Goal: Task Accomplishment & Management: Complete application form

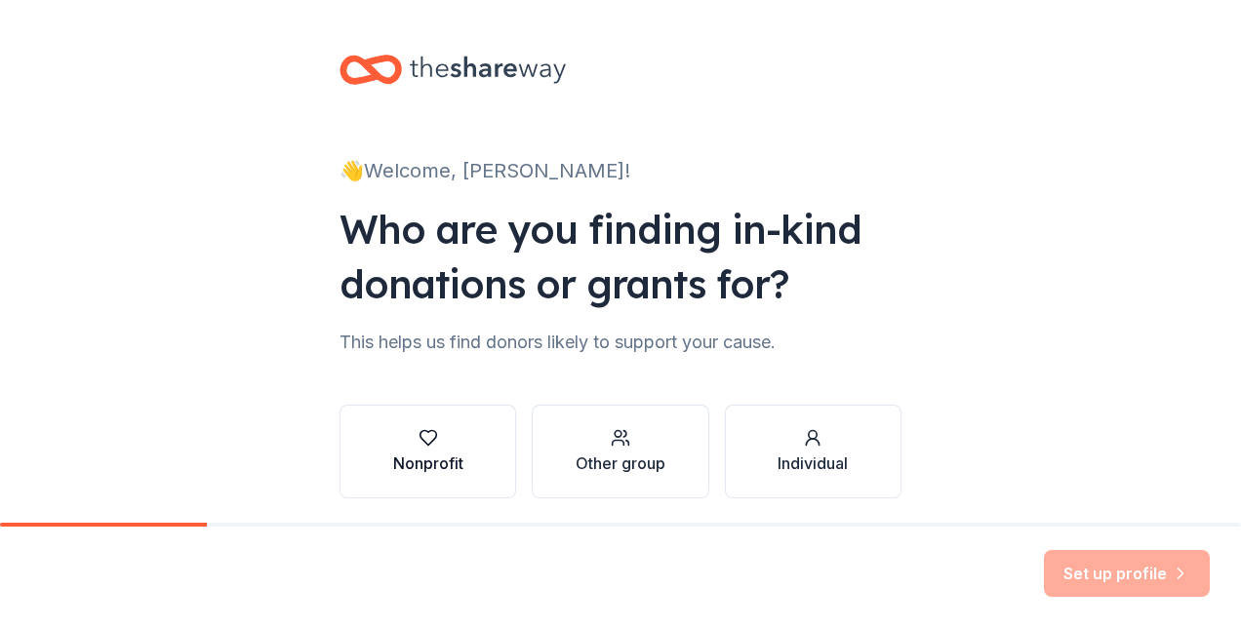
click at [488, 478] on button "Nonprofit" at bounding box center [427, 452] width 177 height 94
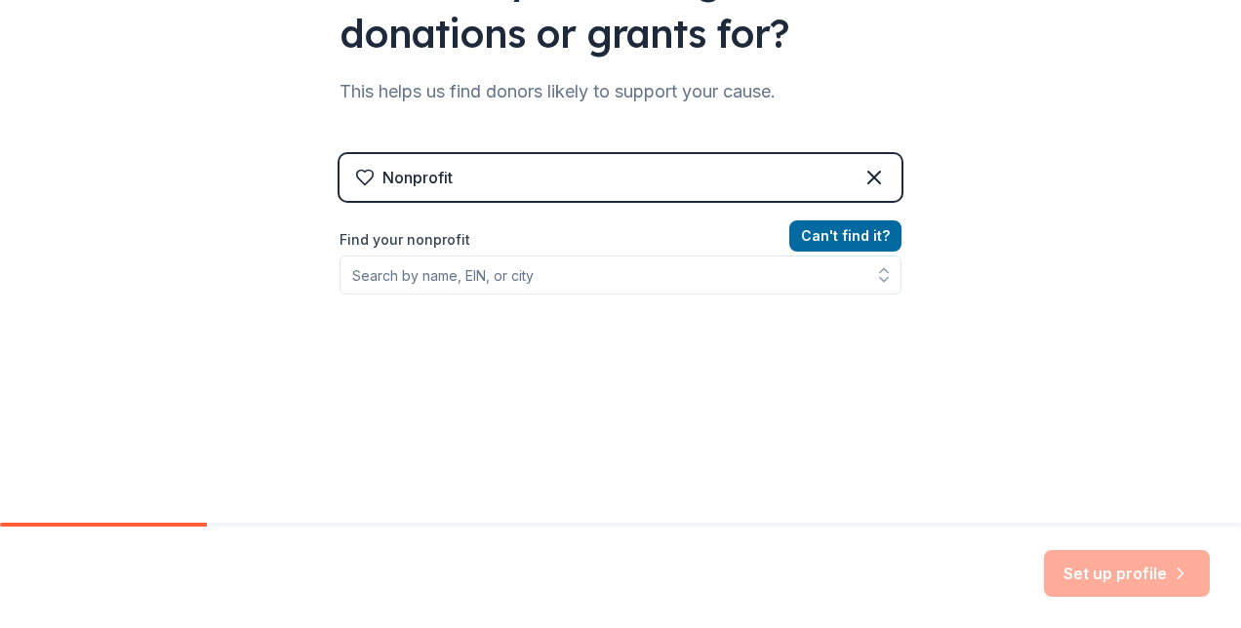
scroll to position [253, 0]
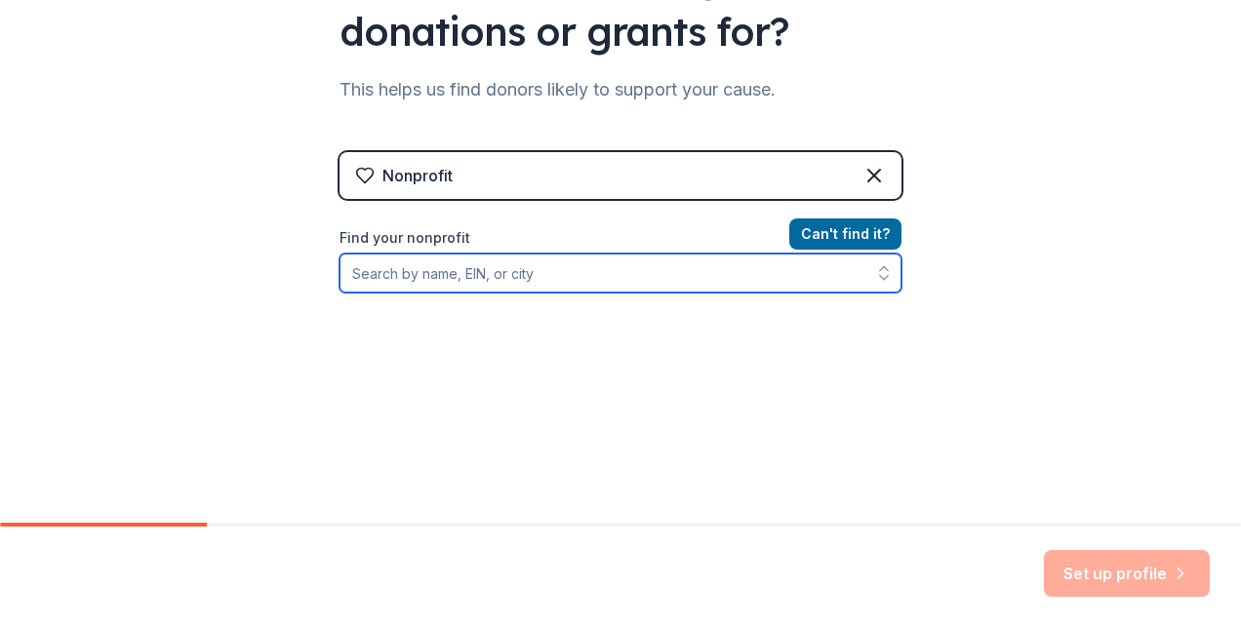
click at [477, 278] on input "Find your nonprofit" at bounding box center [620, 273] width 562 height 39
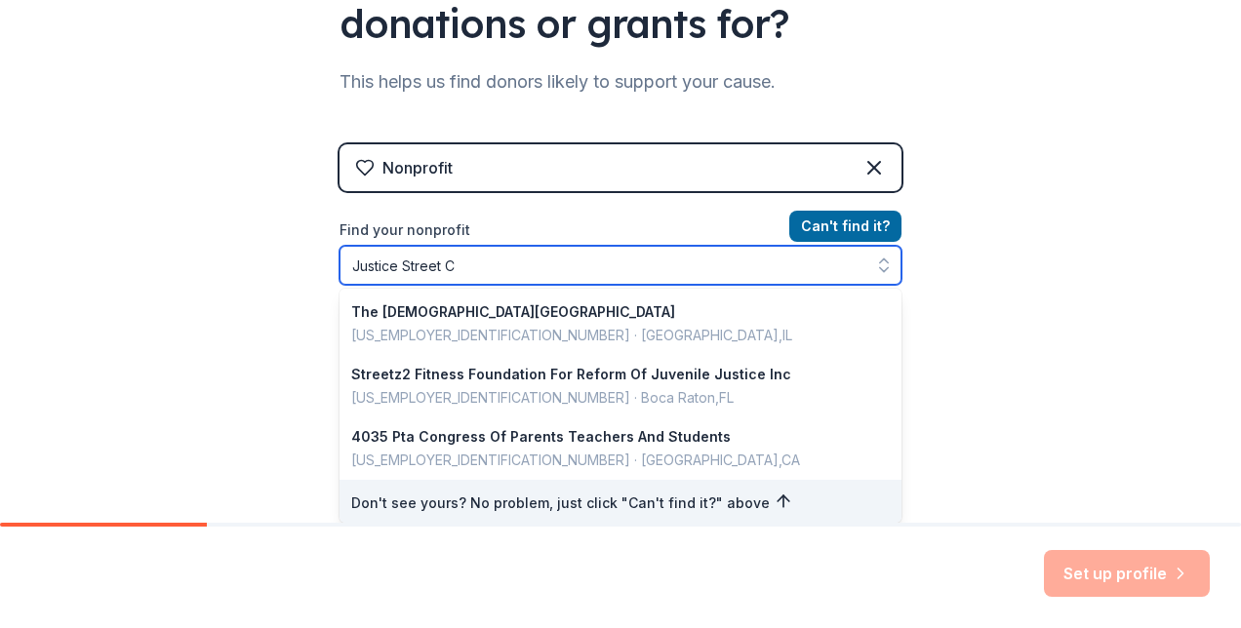
scroll to position [4, 0]
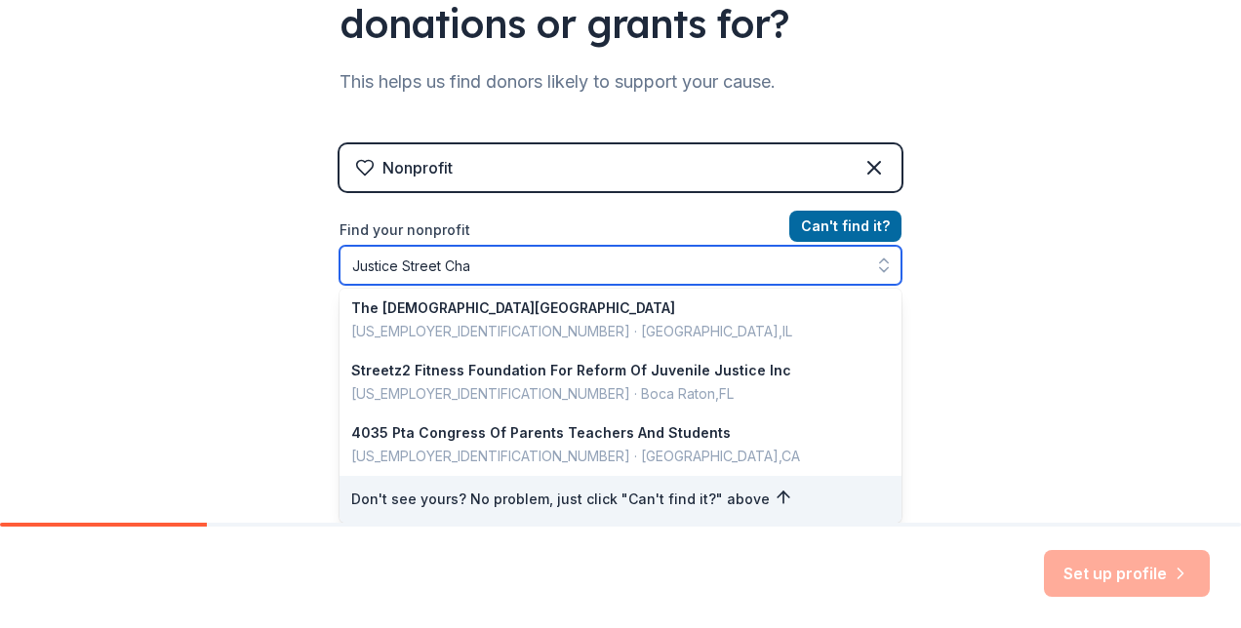
type input "Justice Street Char"
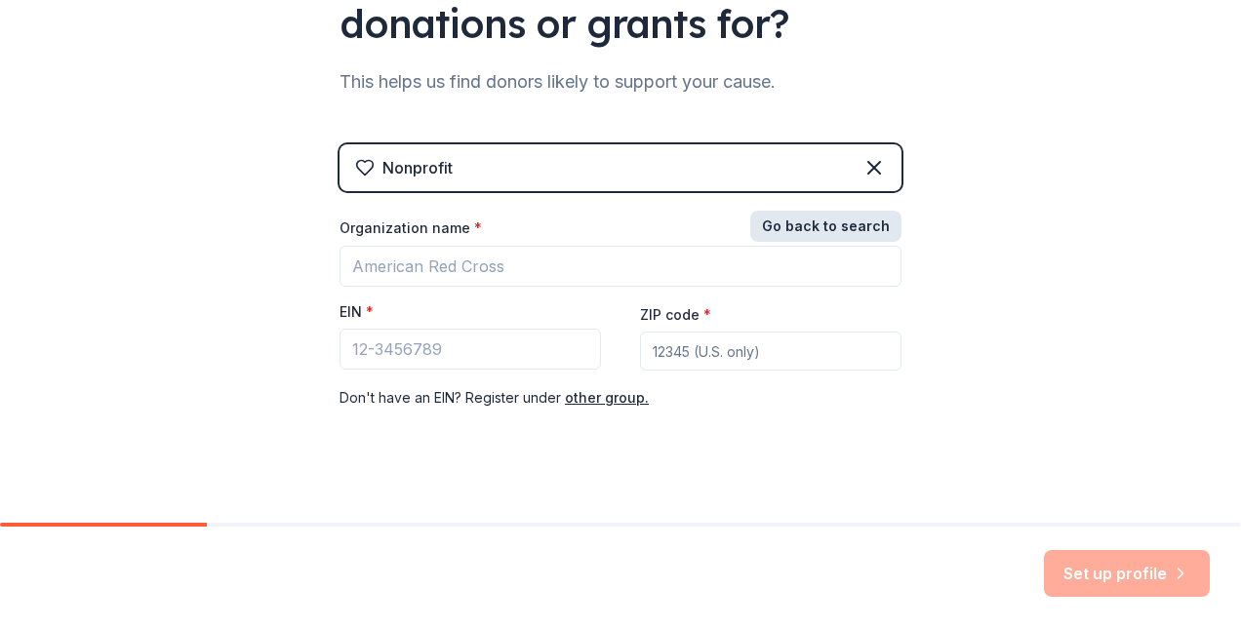
click at [841, 220] on button "Go back to search" at bounding box center [825, 226] width 151 height 31
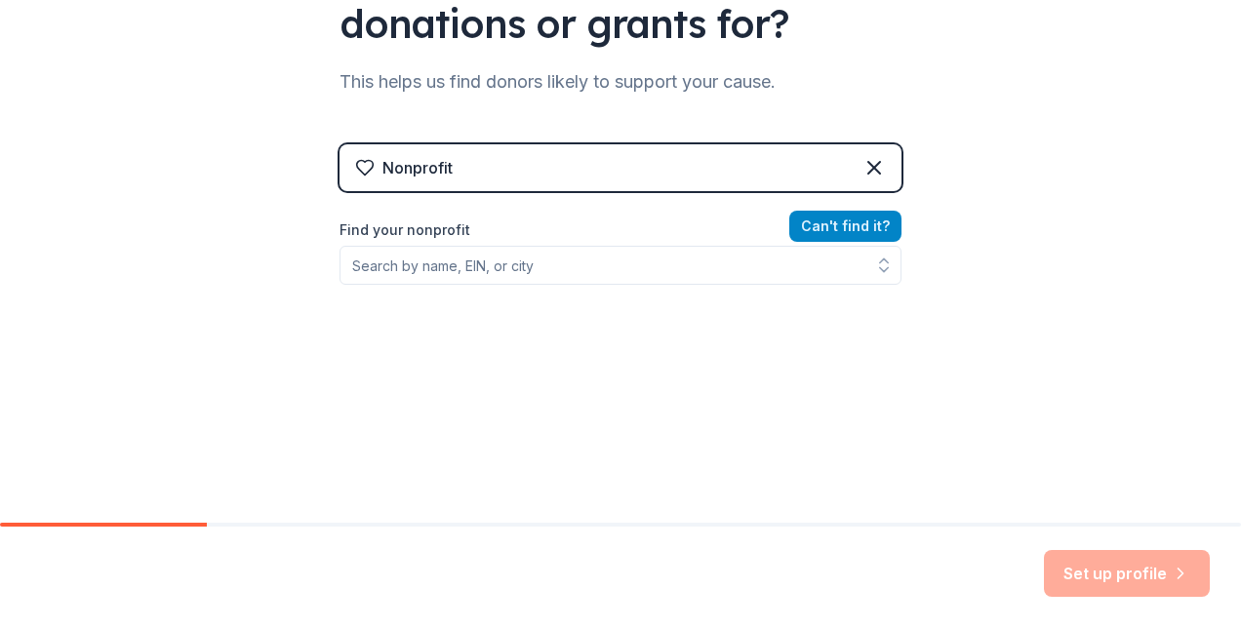
click at [841, 220] on button "Can ' t find it?" at bounding box center [845, 226] width 112 height 31
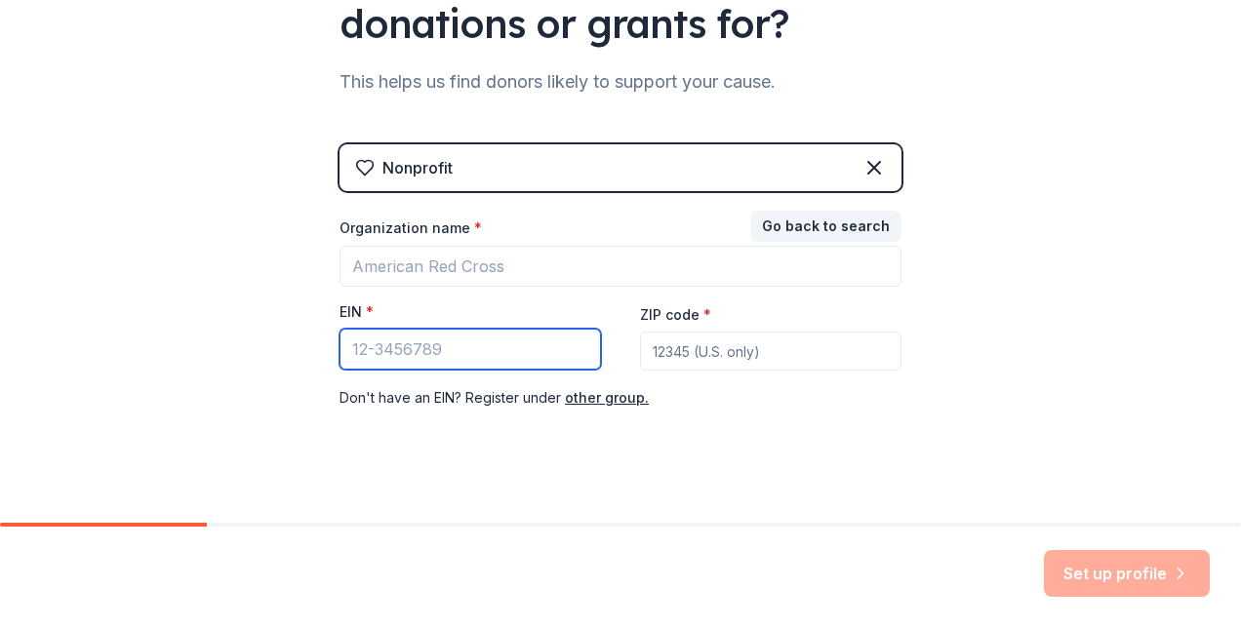
click at [581, 357] on input "EIN *" at bounding box center [469, 349] width 261 height 41
paste input "[US_EMPLOYER_IDENTIFICATION_NUMBER]"
type input "[US_EMPLOYER_IDENTIFICATION_NUMBER]"
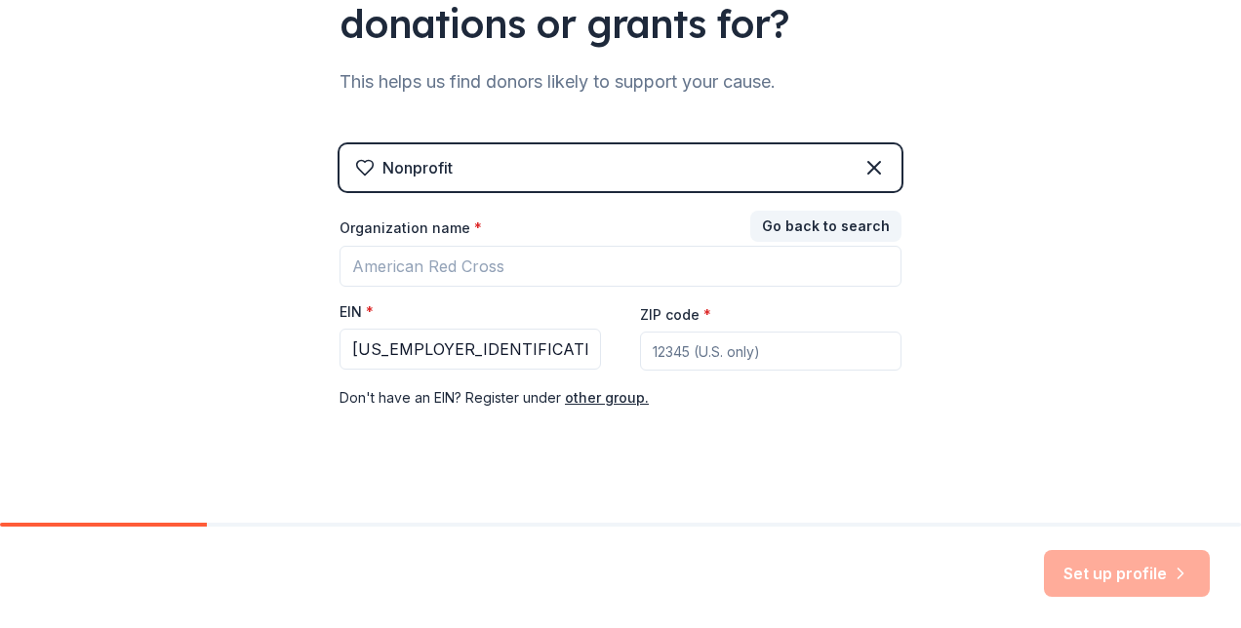
click at [728, 349] on input "ZIP code *" at bounding box center [770, 351] width 261 height 39
type input "91304"
click at [516, 244] on div "Organization name *" at bounding box center [620, 231] width 562 height 27
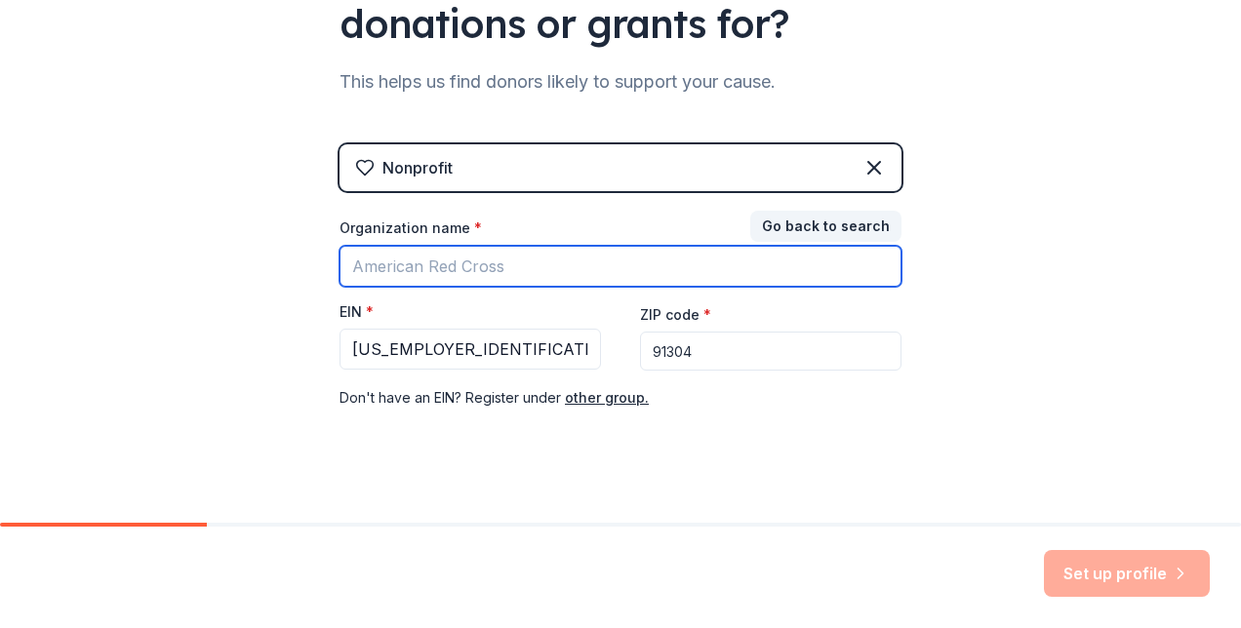
click at [513, 261] on input "Organization name *" at bounding box center [620, 266] width 562 height 41
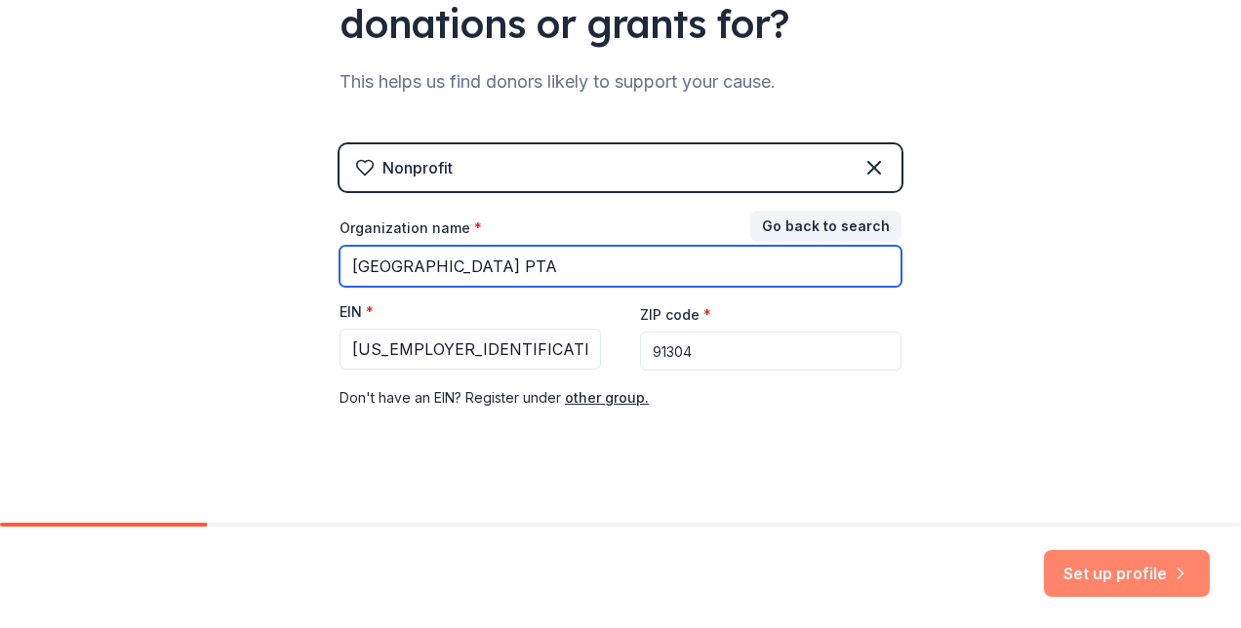
type input "[GEOGRAPHIC_DATA] PTA"
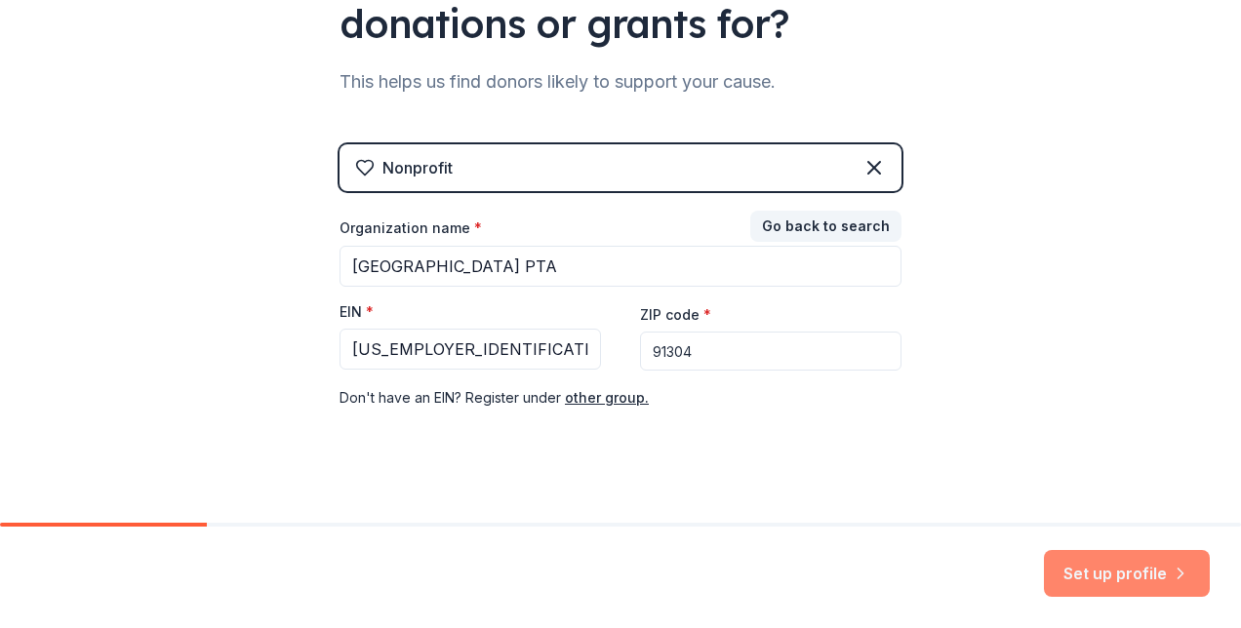
click at [1075, 572] on button "Set up profile" at bounding box center [1127, 573] width 166 height 47
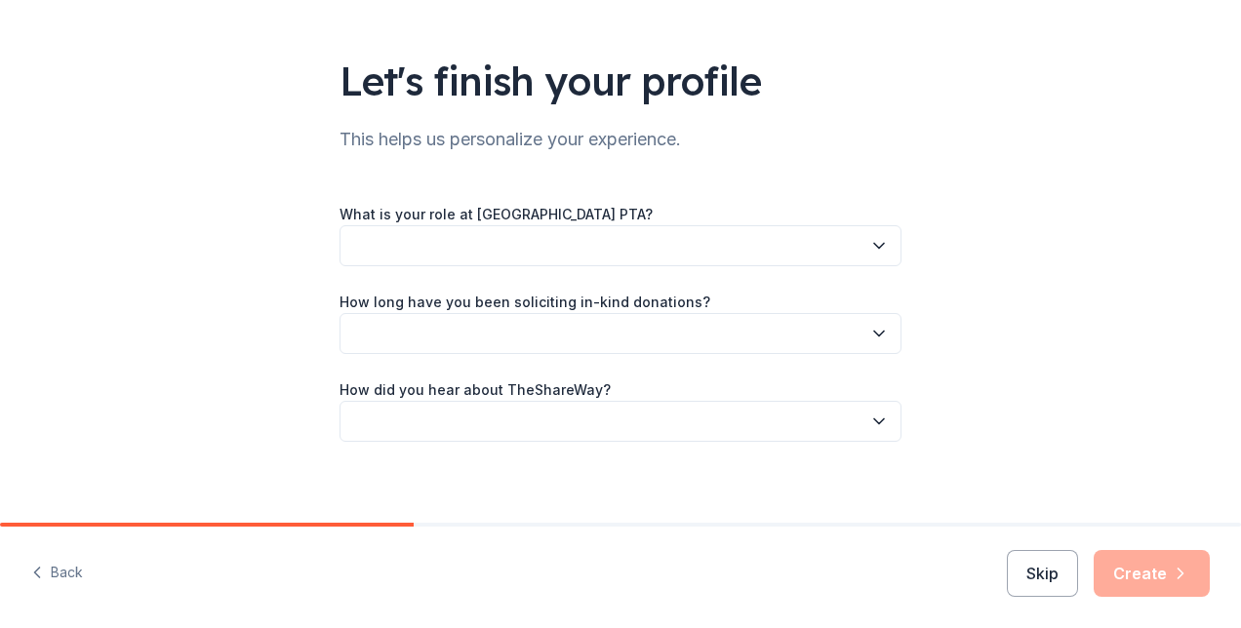
scroll to position [102, 0]
click at [847, 250] on button "button" at bounding box center [620, 244] width 562 height 41
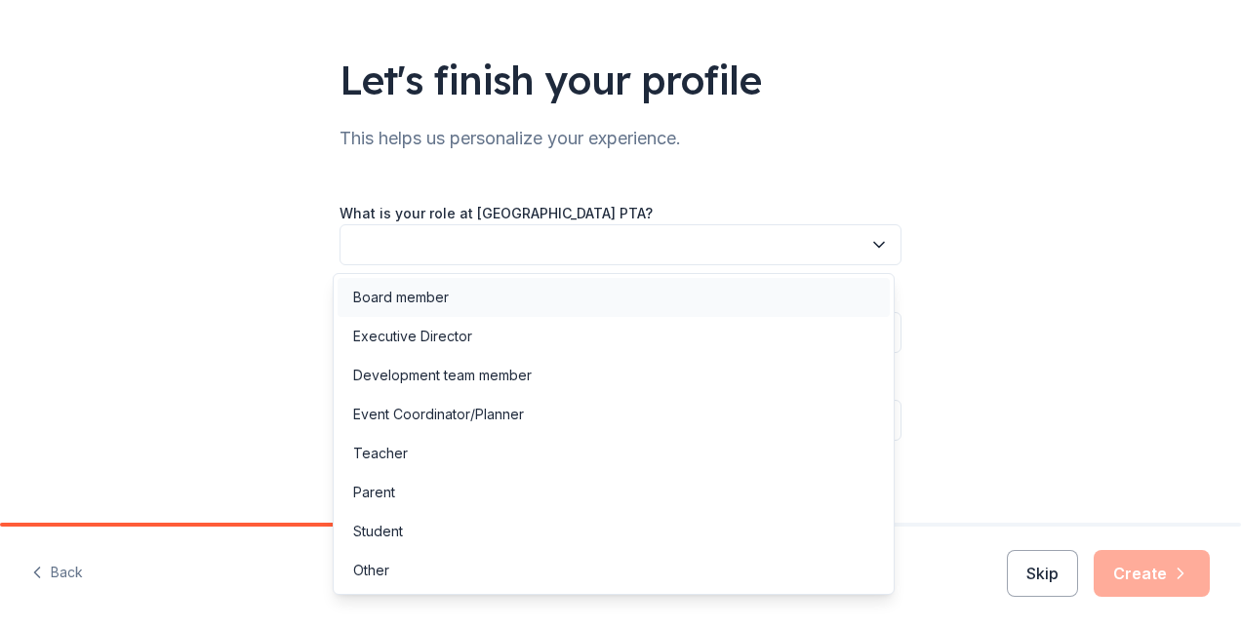
click at [452, 291] on div "Board member" at bounding box center [613, 297] width 552 height 39
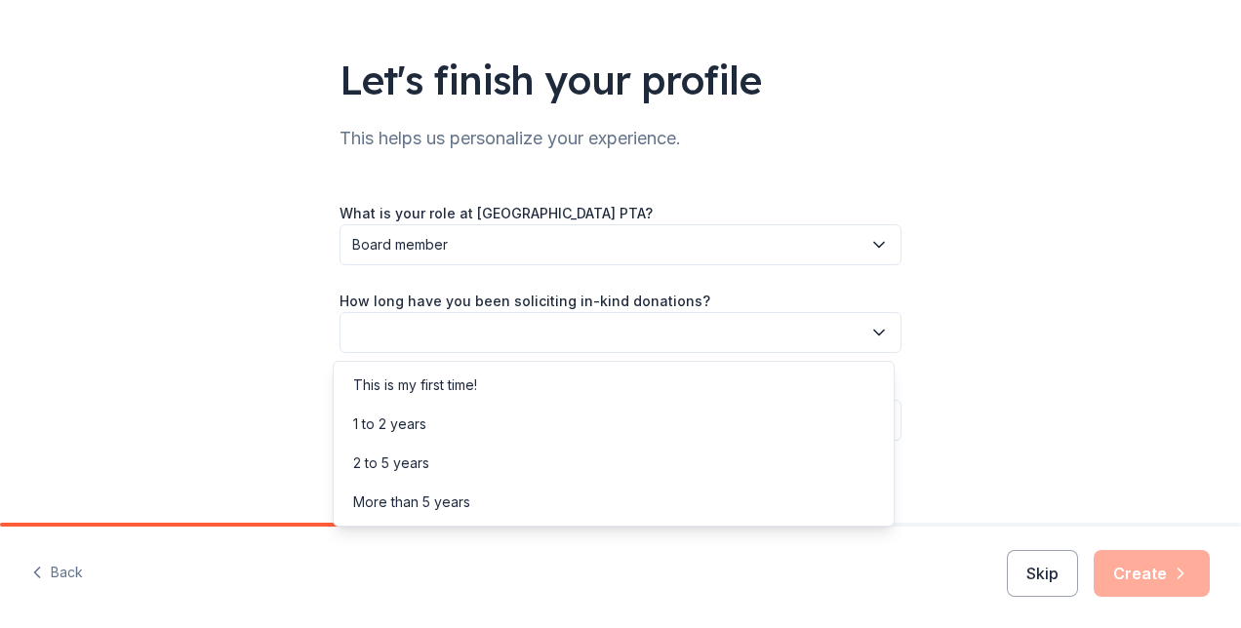
click at [540, 322] on button "button" at bounding box center [620, 332] width 562 height 41
click at [404, 419] on div "1 to 2 years" at bounding box center [389, 424] width 73 height 23
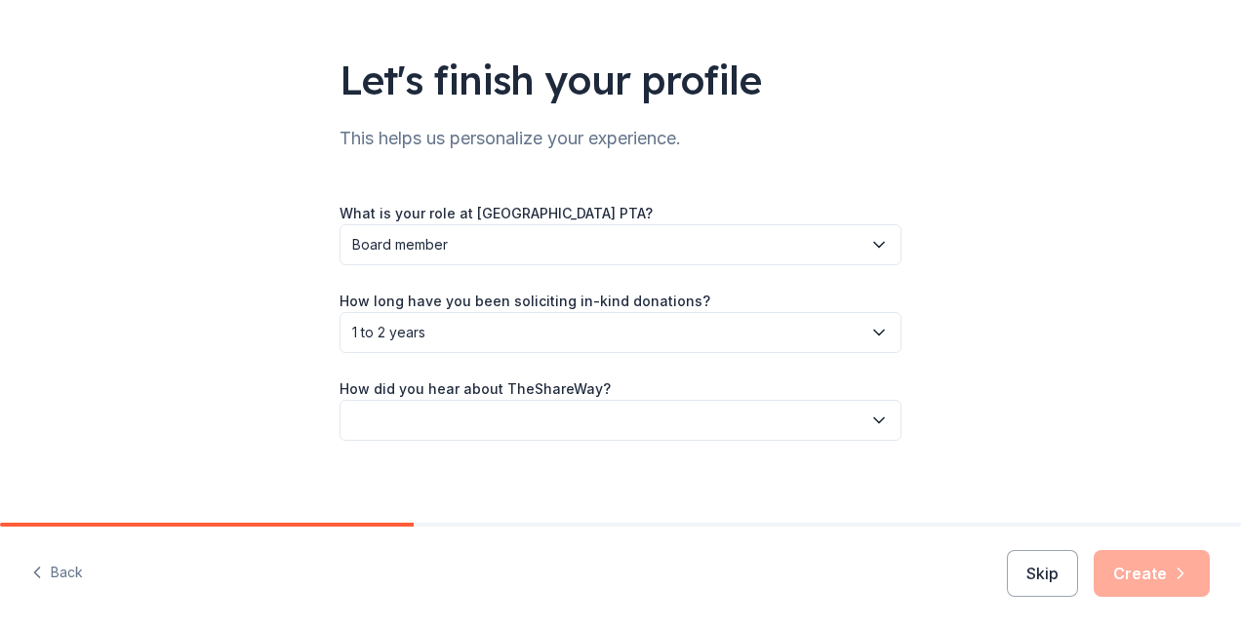
click at [404, 419] on button "button" at bounding box center [620, 420] width 562 height 41
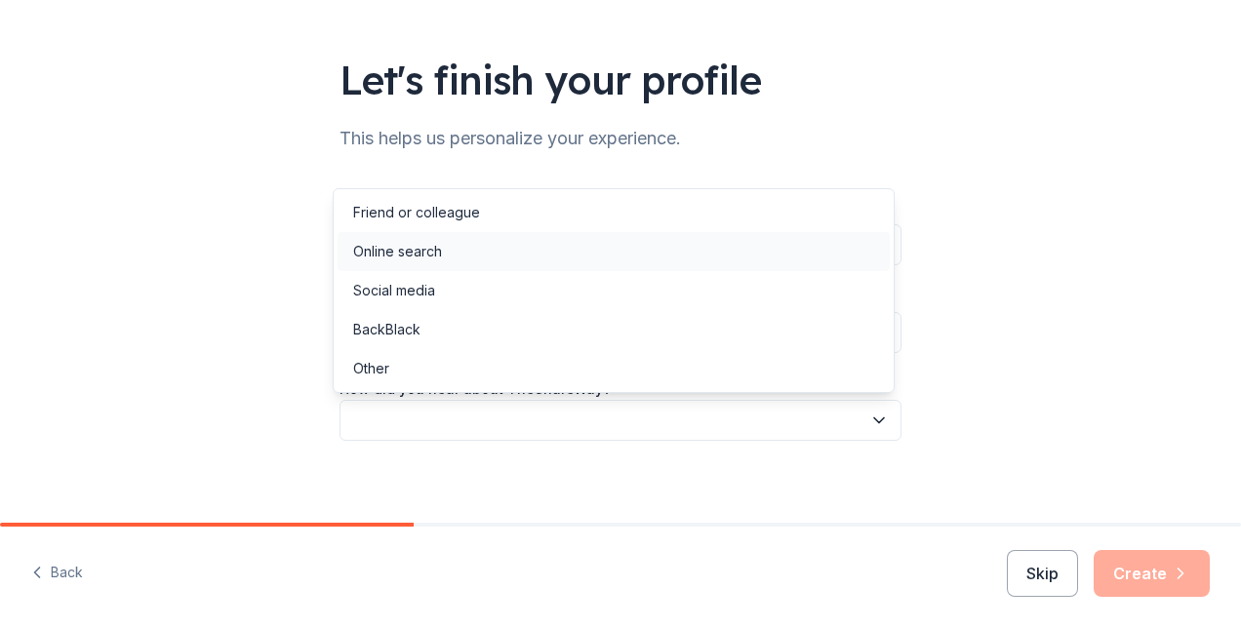
click at [408, 261] on div "Online search" at bounding box center [397, 251] width 89 height 23
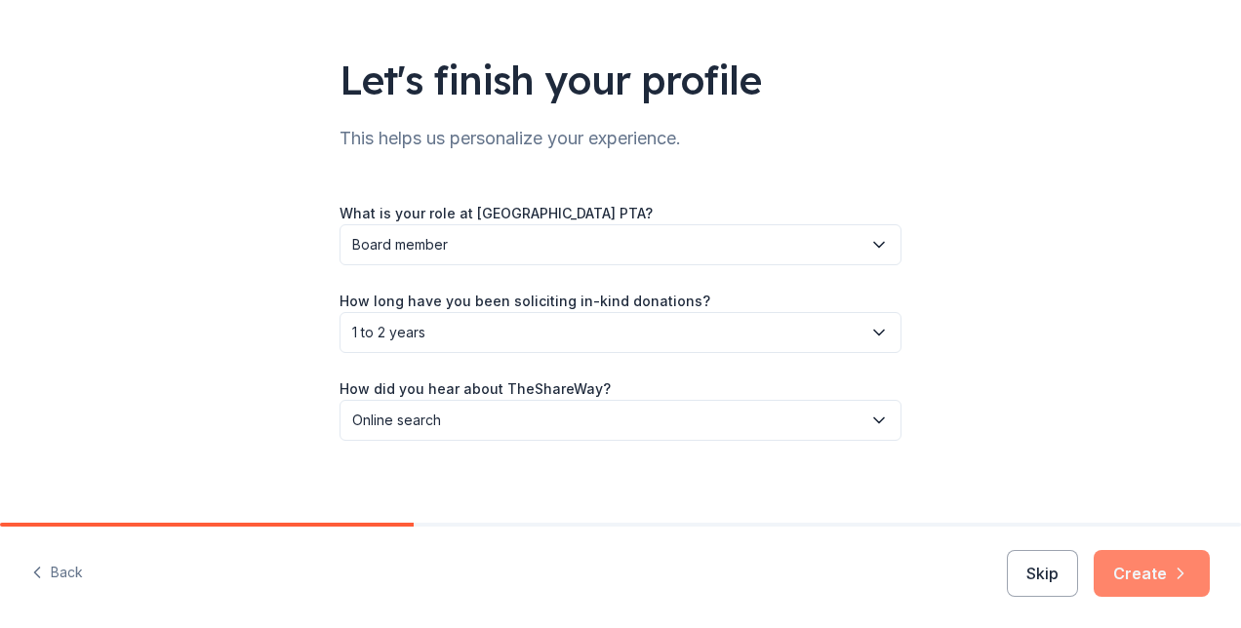
click at [1147, 574] on button "Create" at bounding box center [1151, 573] width 116 height 47
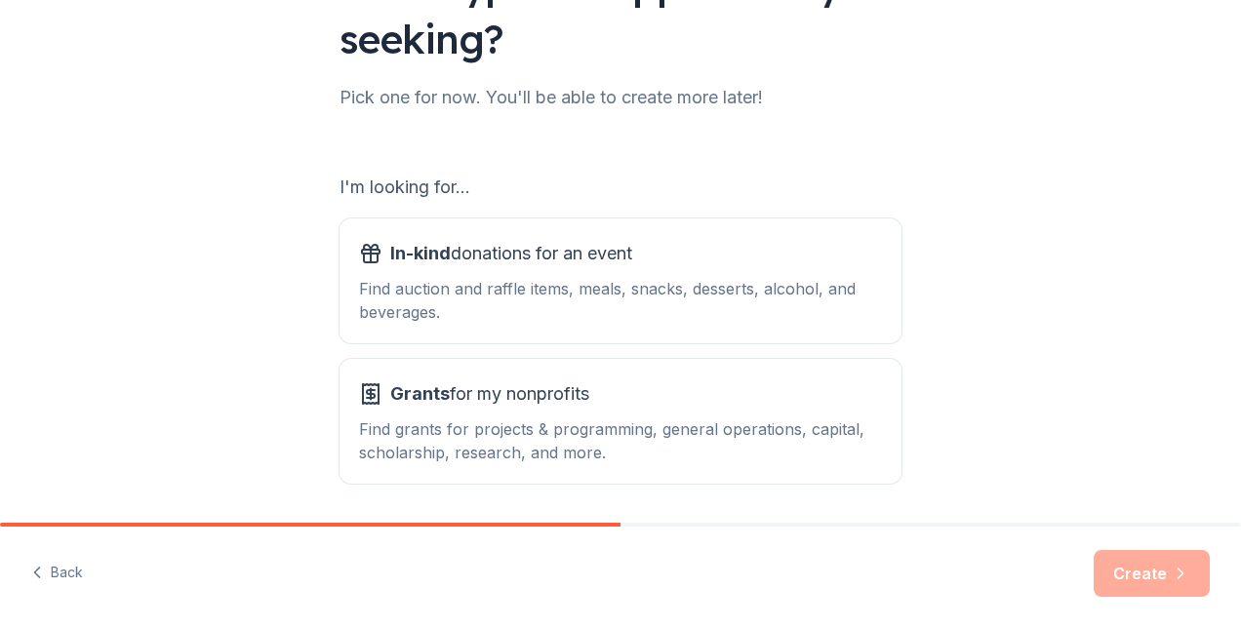
scroll to position [264, 0]
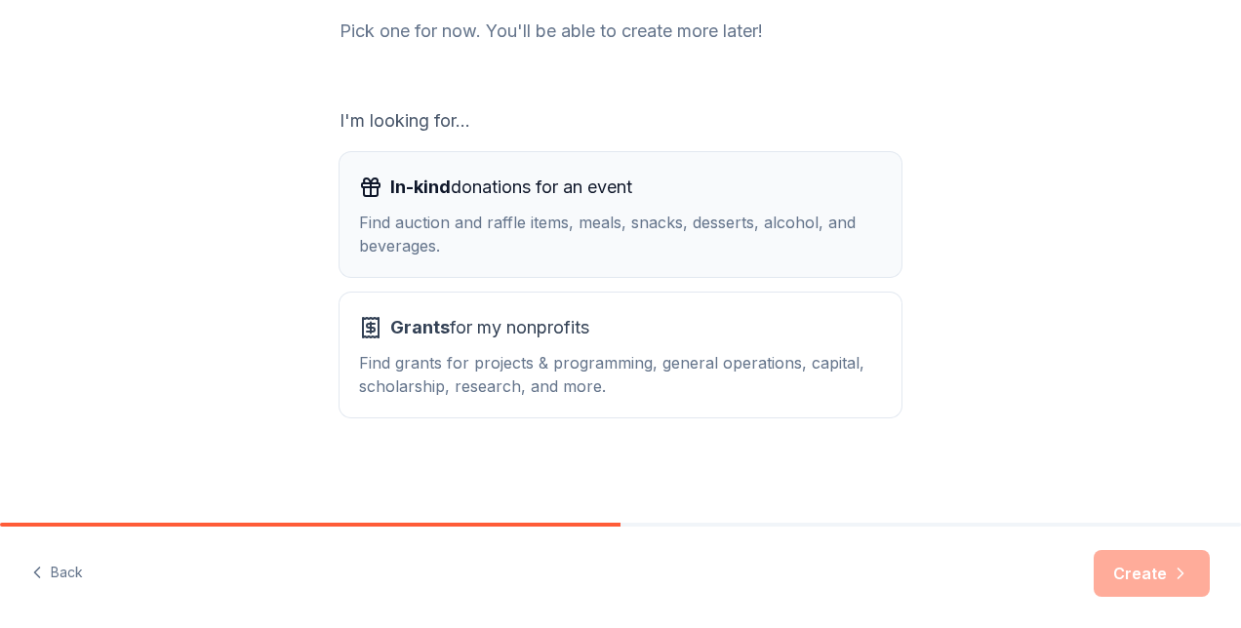
click at [746, 202] on div "In-kind donations for an event" at bounding box center [620, 187] width 523 height 31
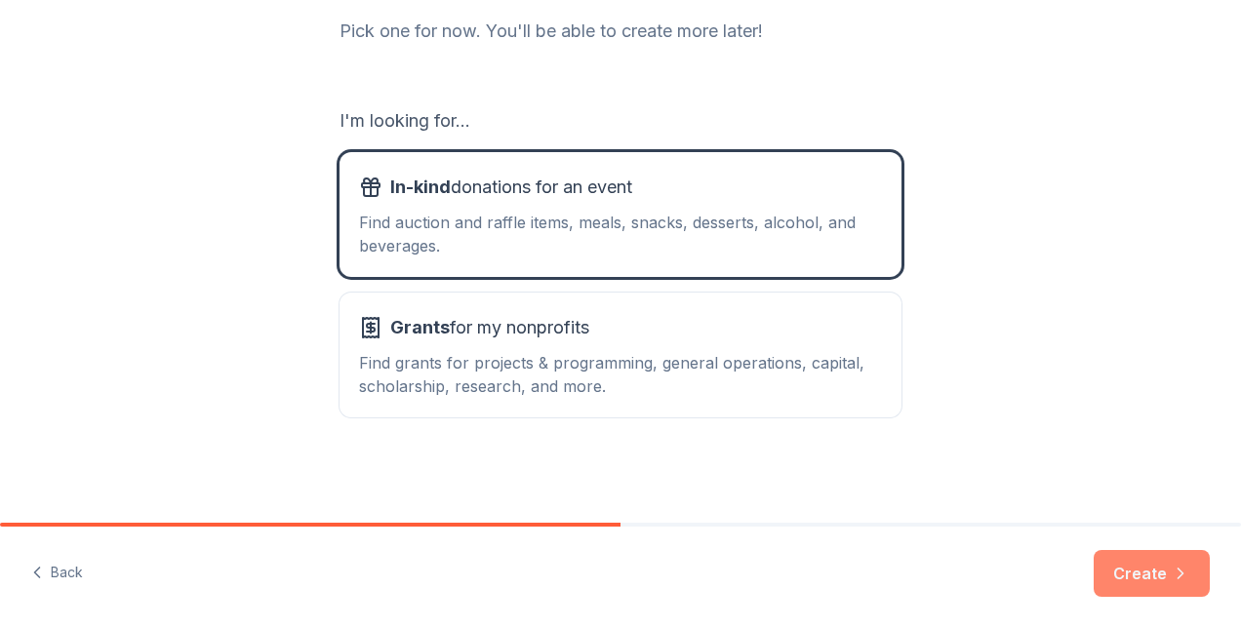
click at [1130, 593] on button "Create" at bounding box center [1151, 573] width 116 height 47
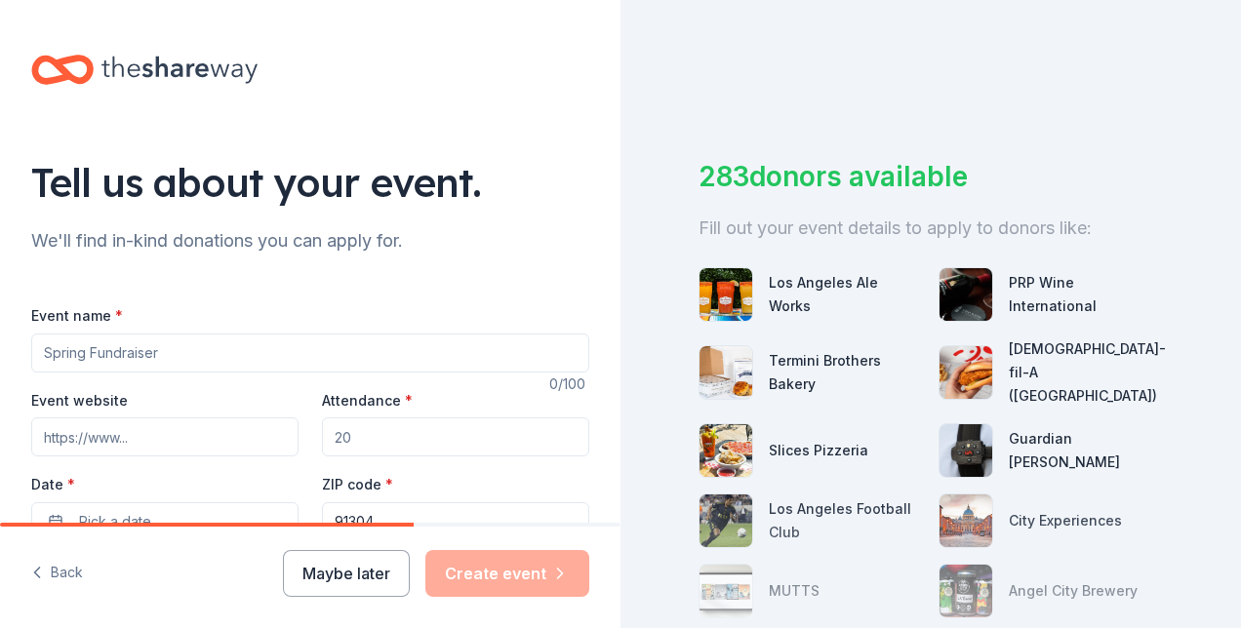
click at [306, 361] on input "Event name *" at bounding box center [310, 353] width 558 height 39
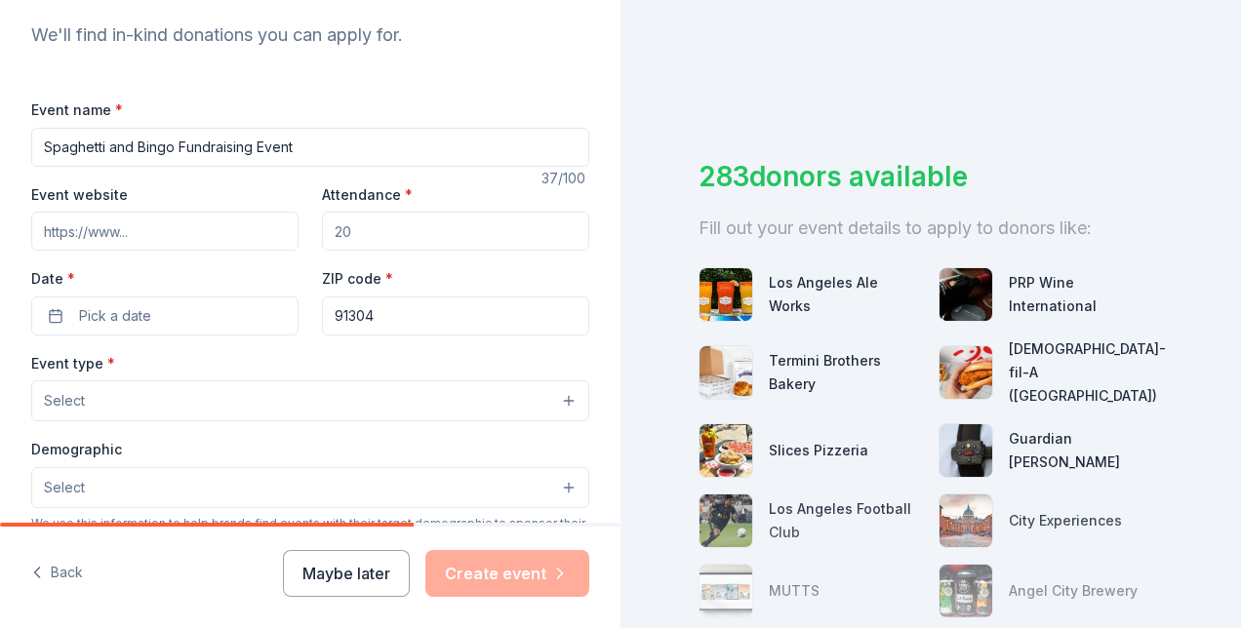
scroll to position [220, 0]
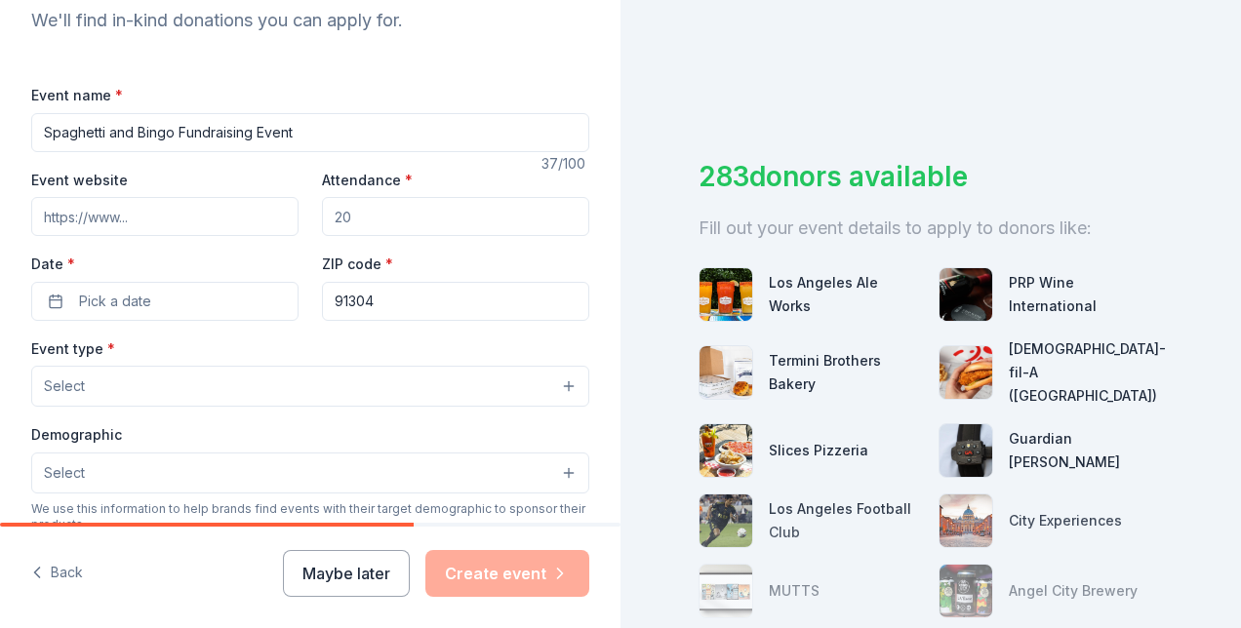
type input "Spaghetti and Bingo Fundraising Event"
click at [378, 210] on input "Attendance *" at bounding box center [455, 216] width 267 height 39
type input "3"
type input "275"
click at [95, 295] on span "Pick a date" at bounding box center [115, 301] width 72 height 23
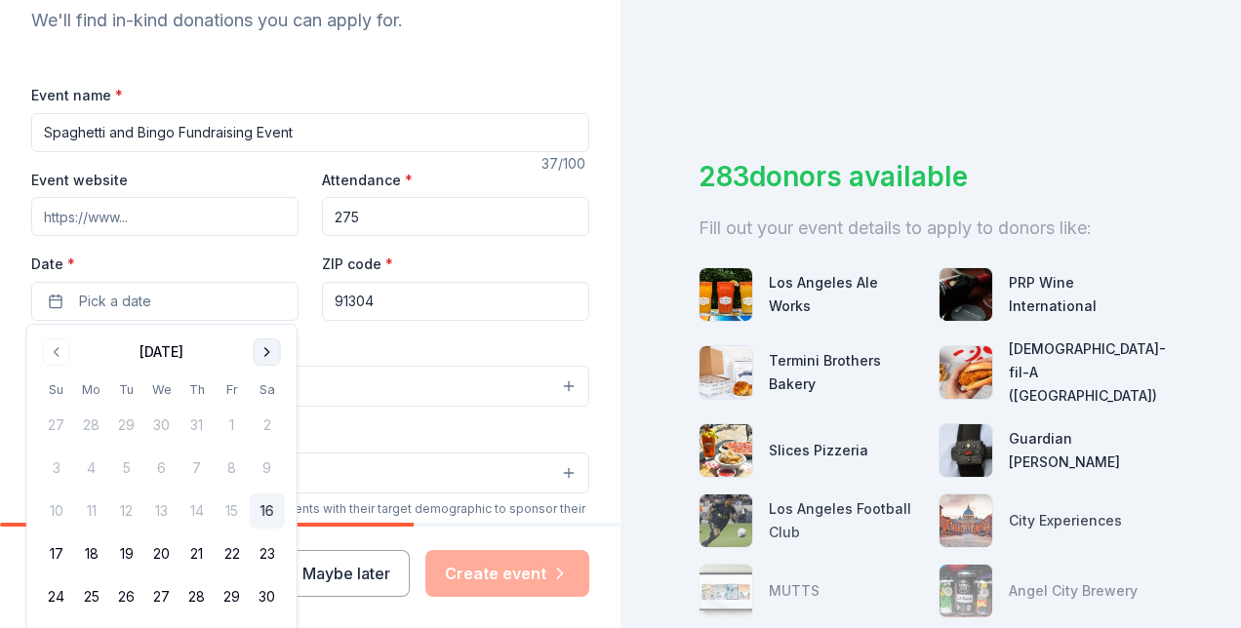
click at [257, 359] on button "Go to next month" at bounding box center [267, 351] width 27 height 27
click at [238, 468] on button "12" at bounding box center [232, 468] width 35 height 35
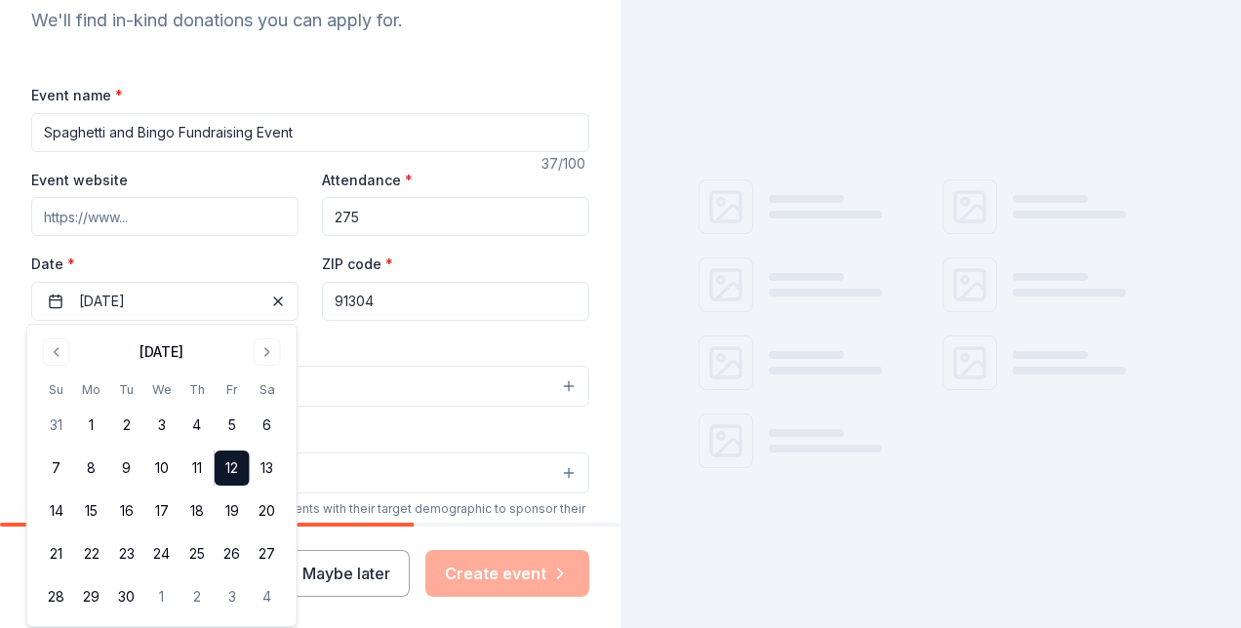
click at [398, 376] on button "Select" at bounding box center [310, 386] width 558 height 41
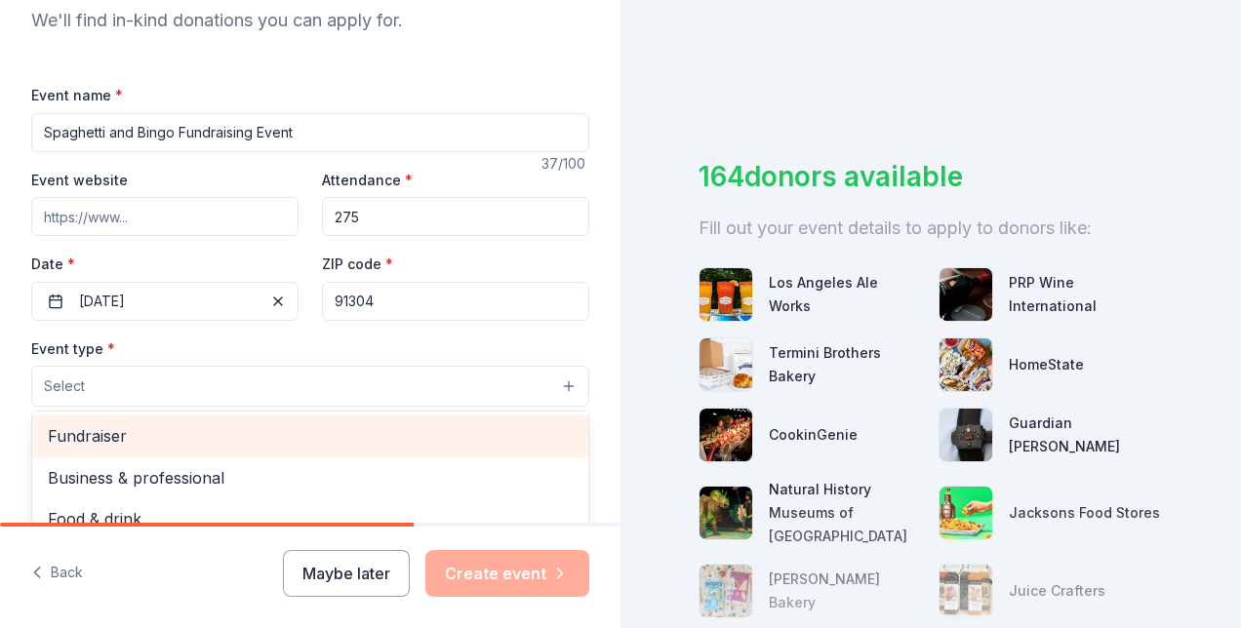
click at [146, 437] on span "Fundraiser" at bounding box center [310, 435] width 525 height 25
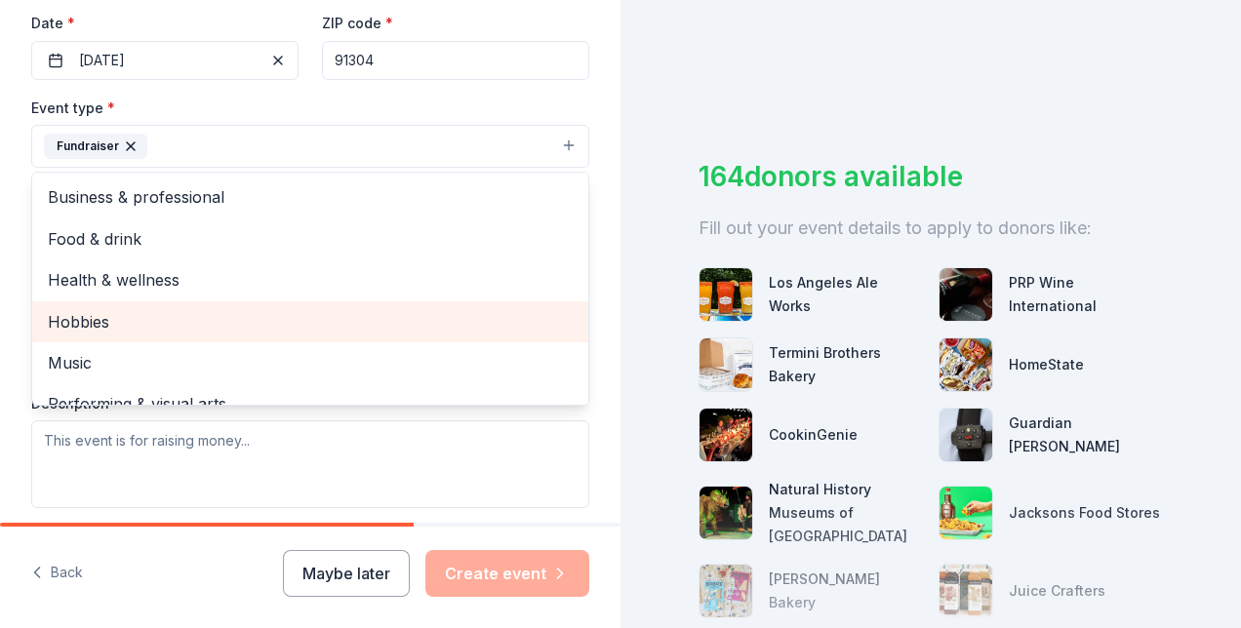
scroll to position [23, 0]
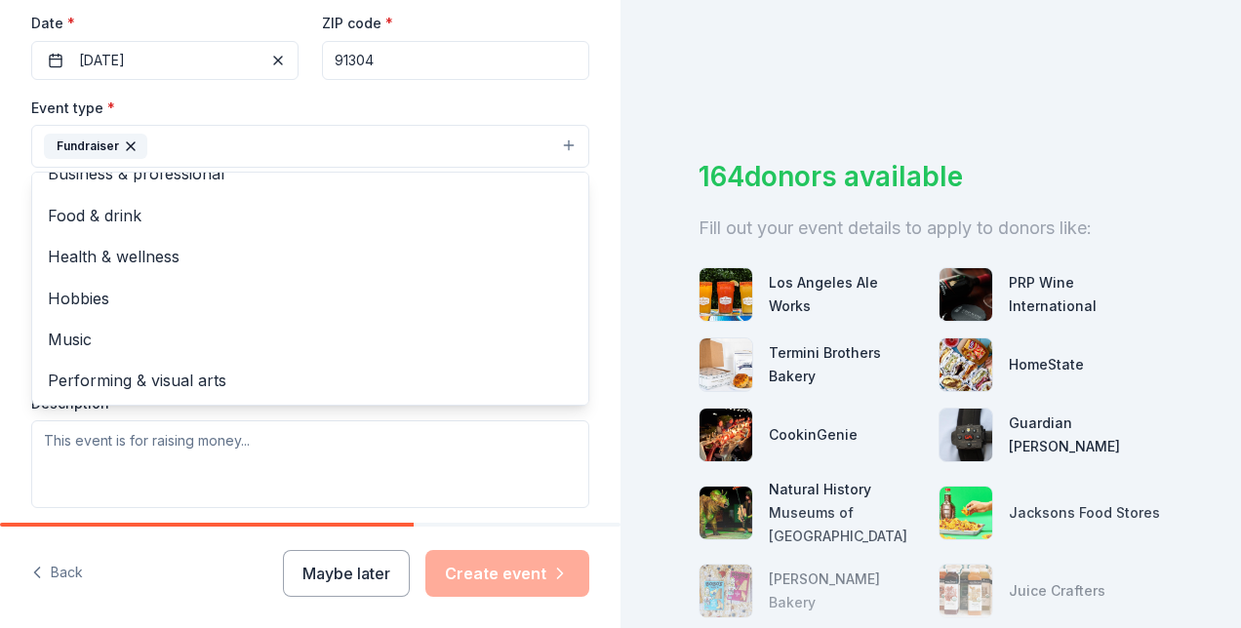
click at [214, 105] on div "Event type * Fundraiser Business & professional Food & drink Health & wellness …" at bounding box center [310, 132] width 558 height 73
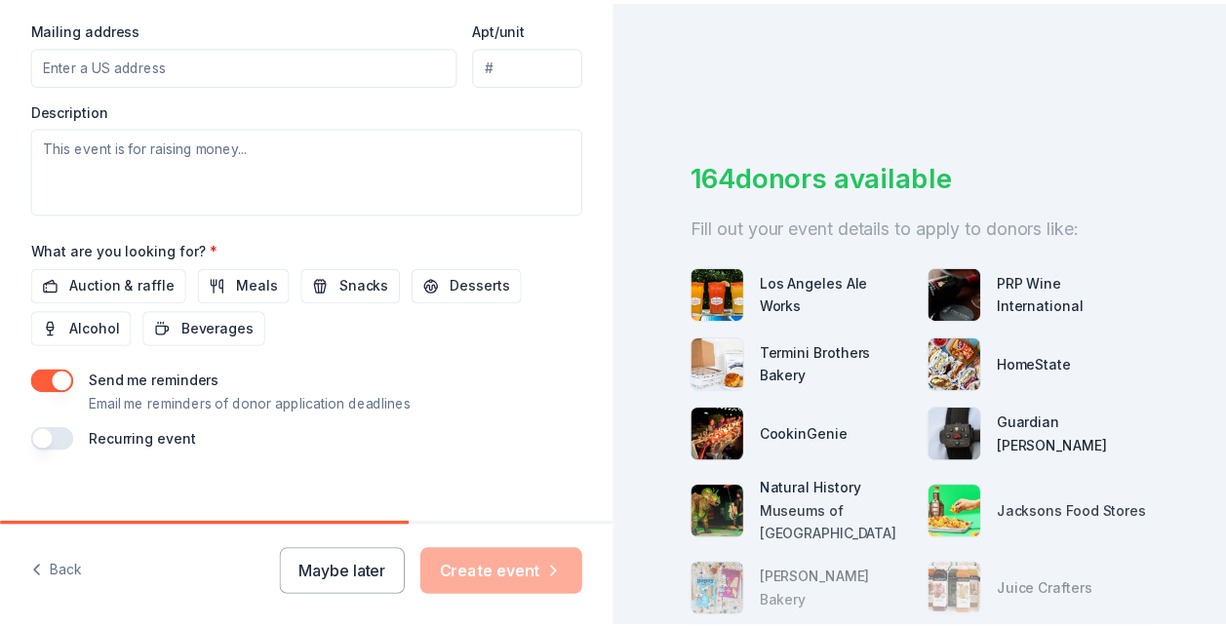
scroll to position [772, 0]
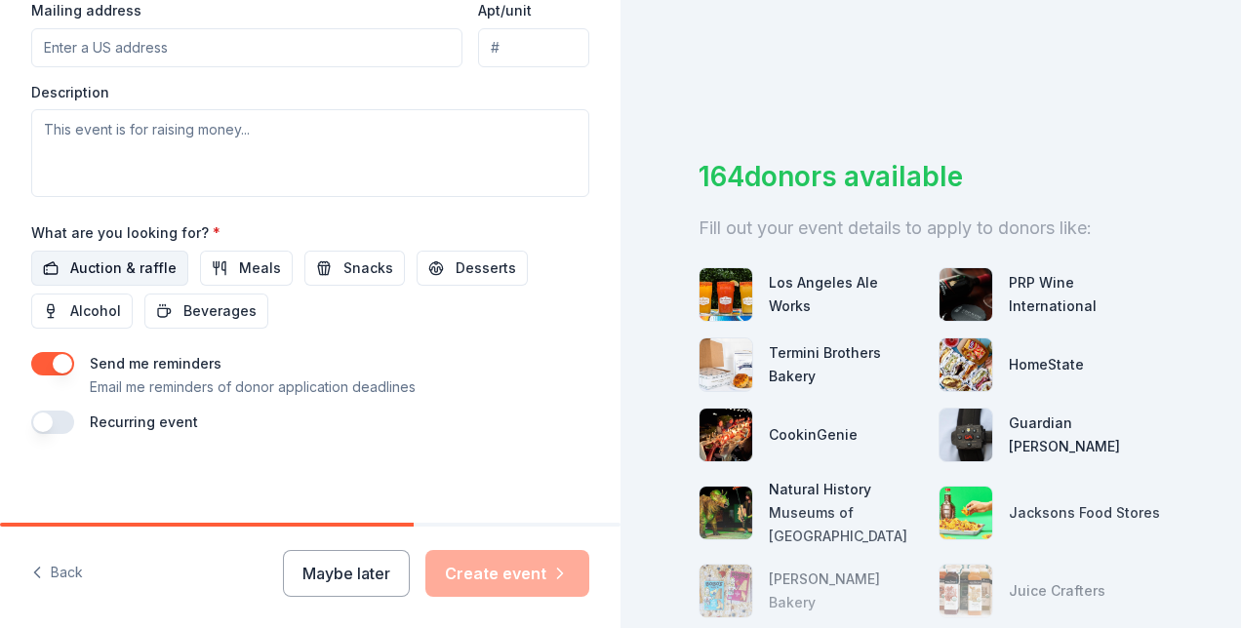
click at [146, 251] on button "Auction & raffle" at bounding box center [109, 268] width 157 height 35
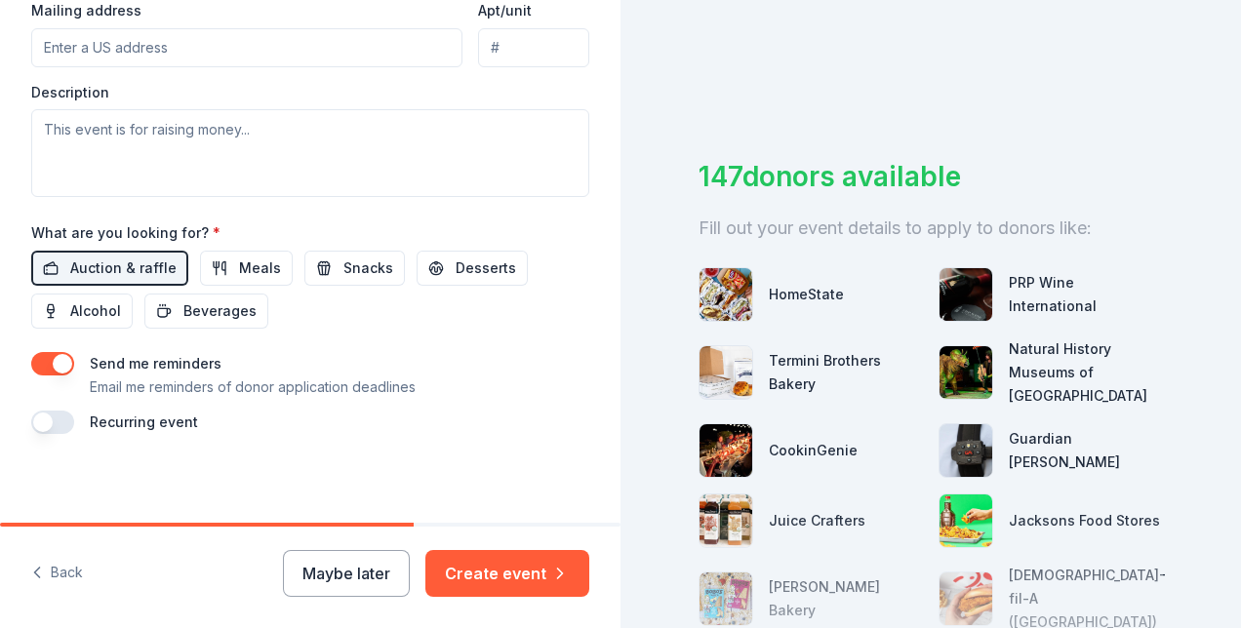
click at [56, 361] on button "button" at bounding box center [52, 363] width 43 height 23
click at [497, 585] on button "Create event" at bounding box center [507, 573] width 164 height 47
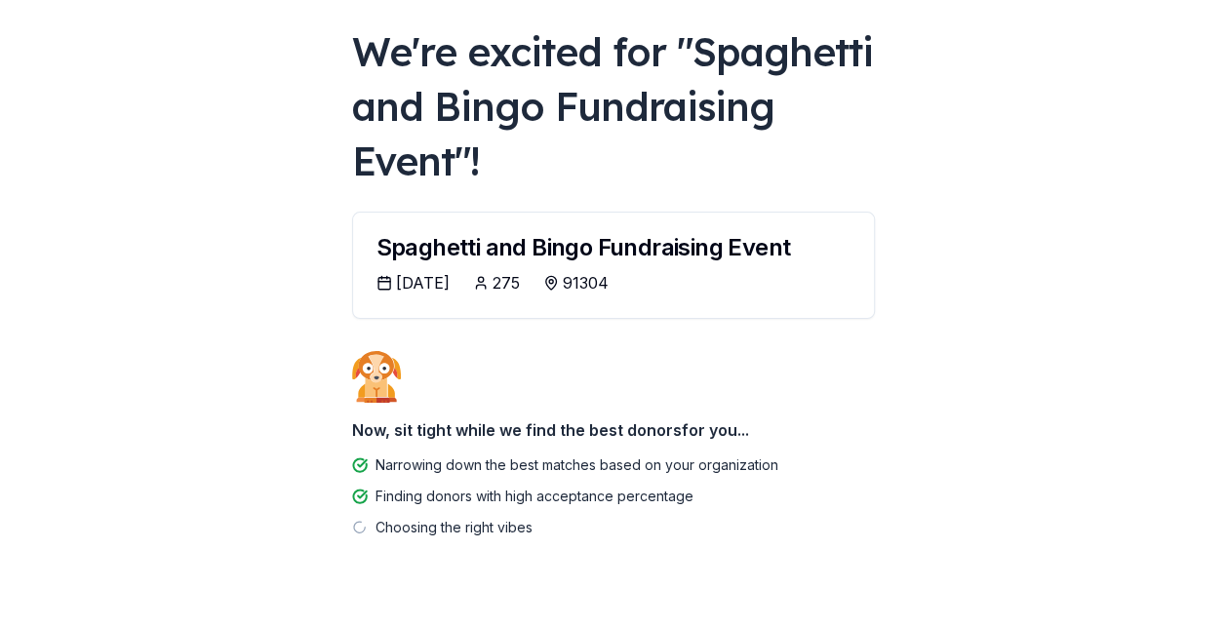
scroll to position [139, 0]
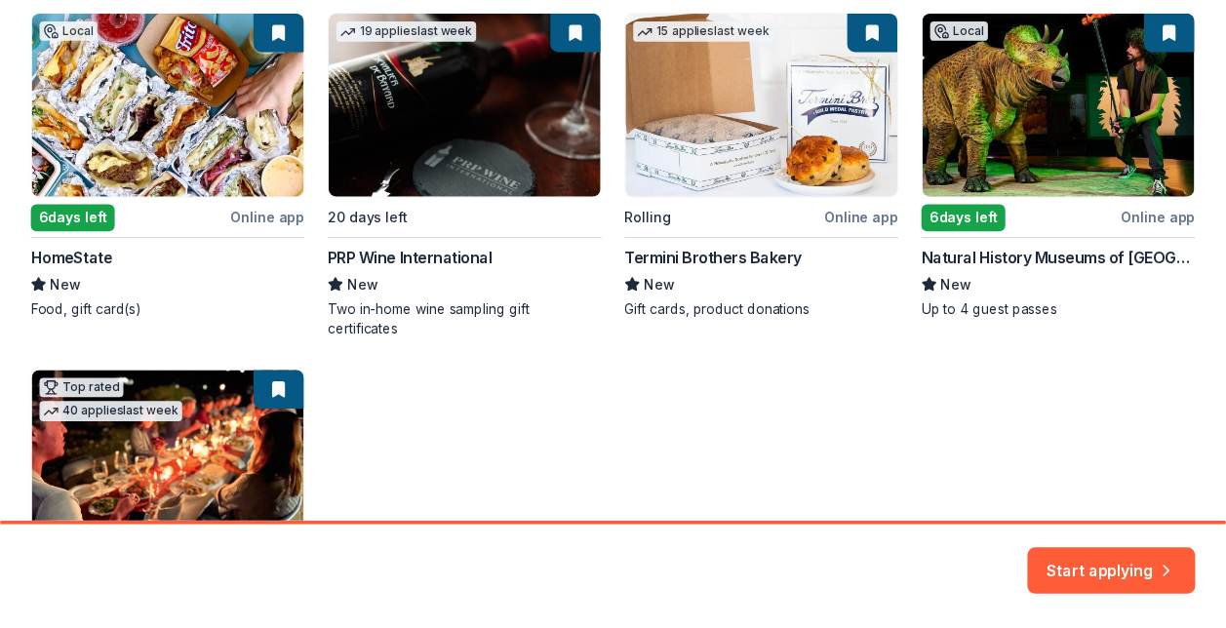
scroll to position [283, 0]
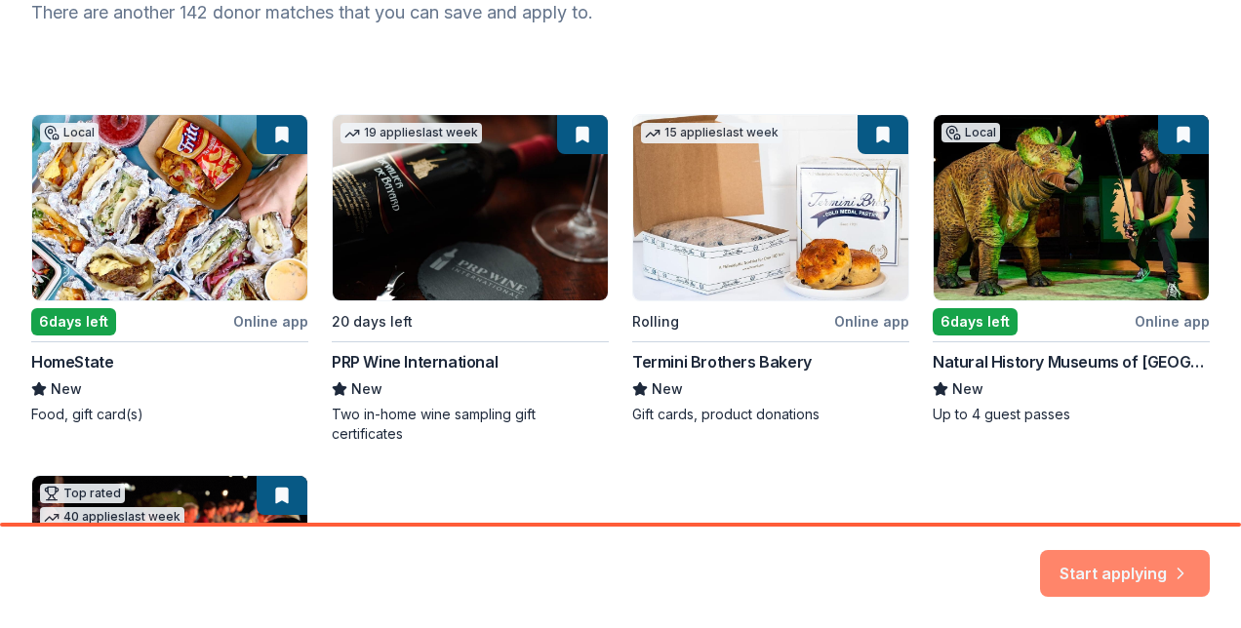
click at [1108, 571] on button "Start applying" at bounding box center [1125, 561] width 170 height 47
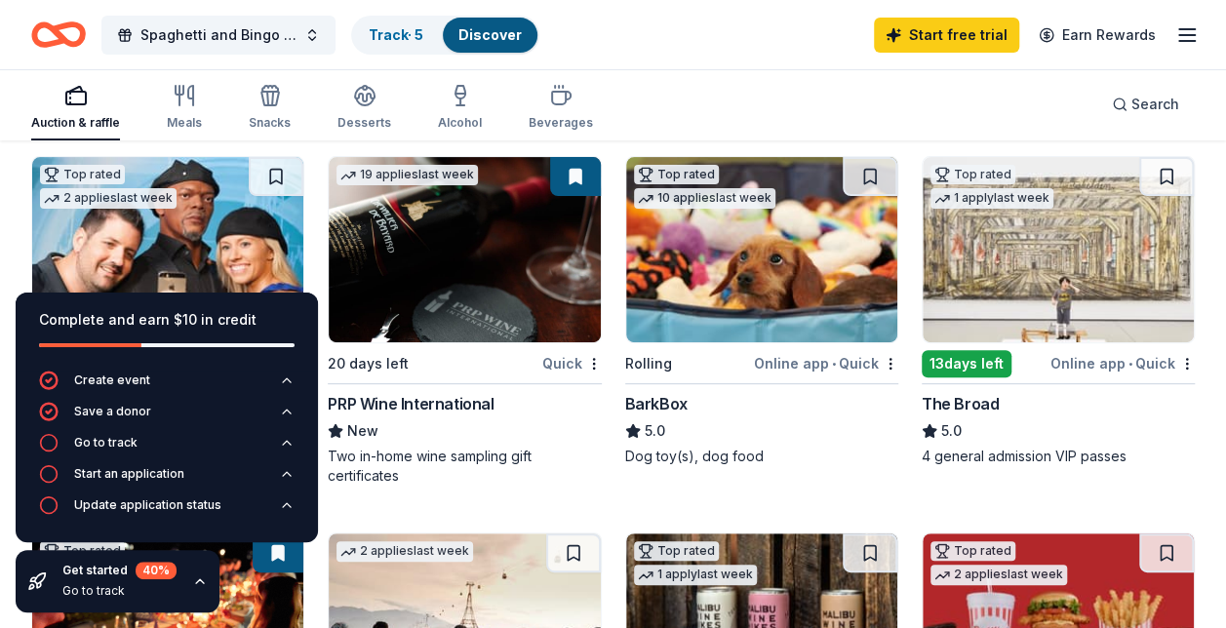
scroll to position [199, 0]
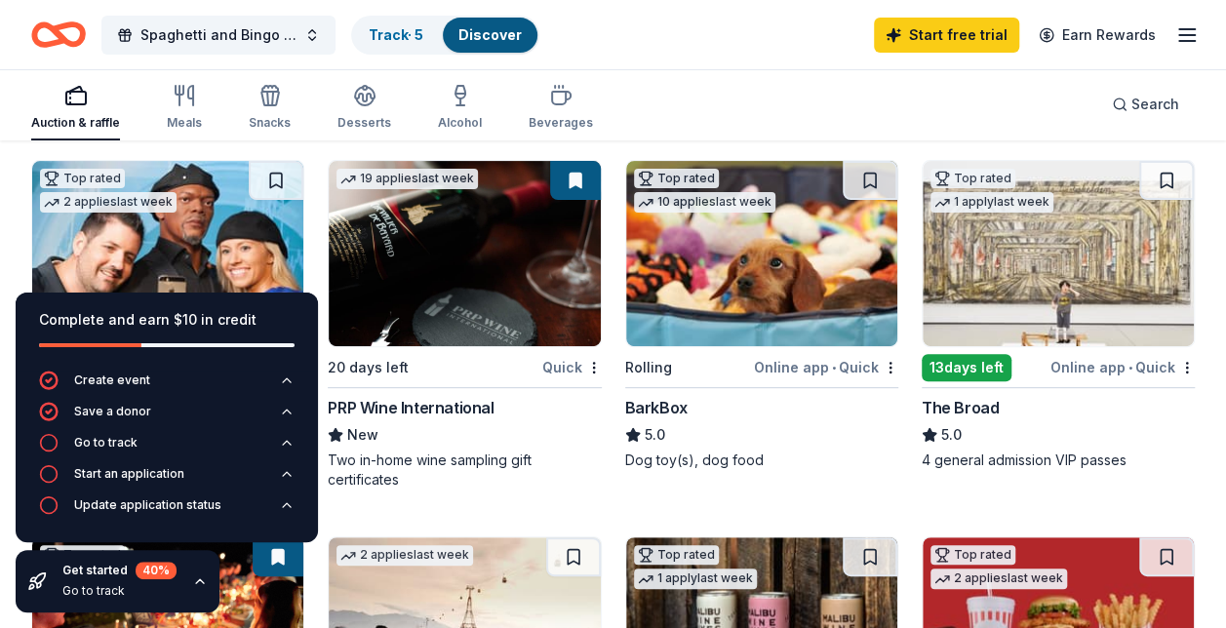
click at [940, 266] on img at bounding box center [1058, 253] width 271 height 185
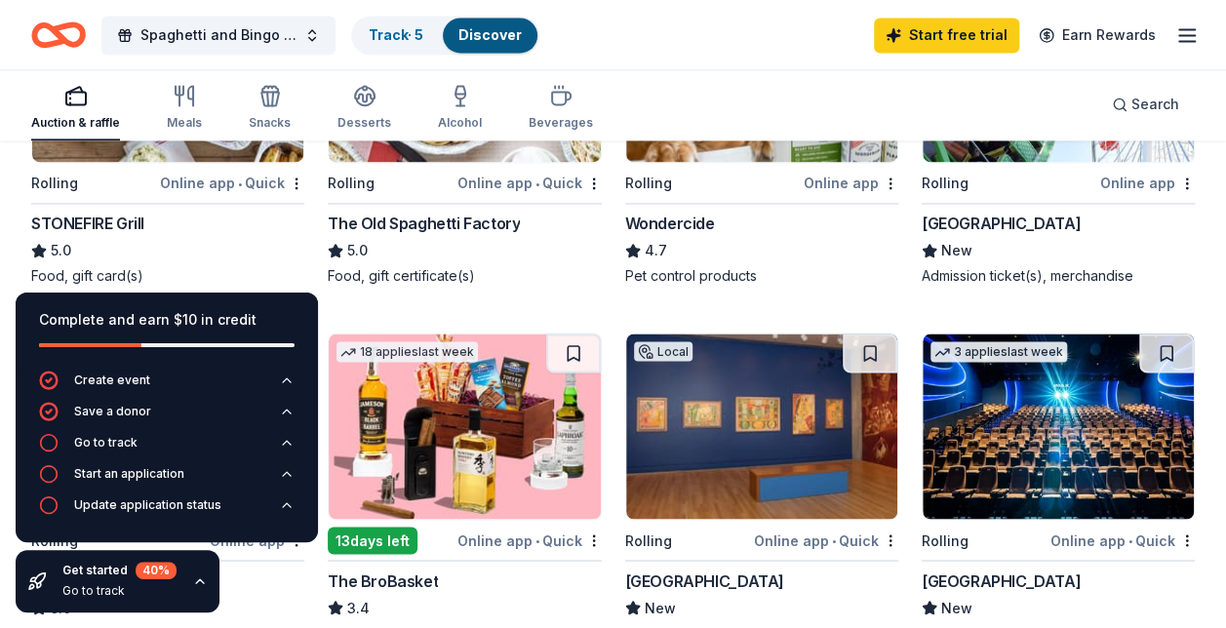
scroll to position [1500, 0]
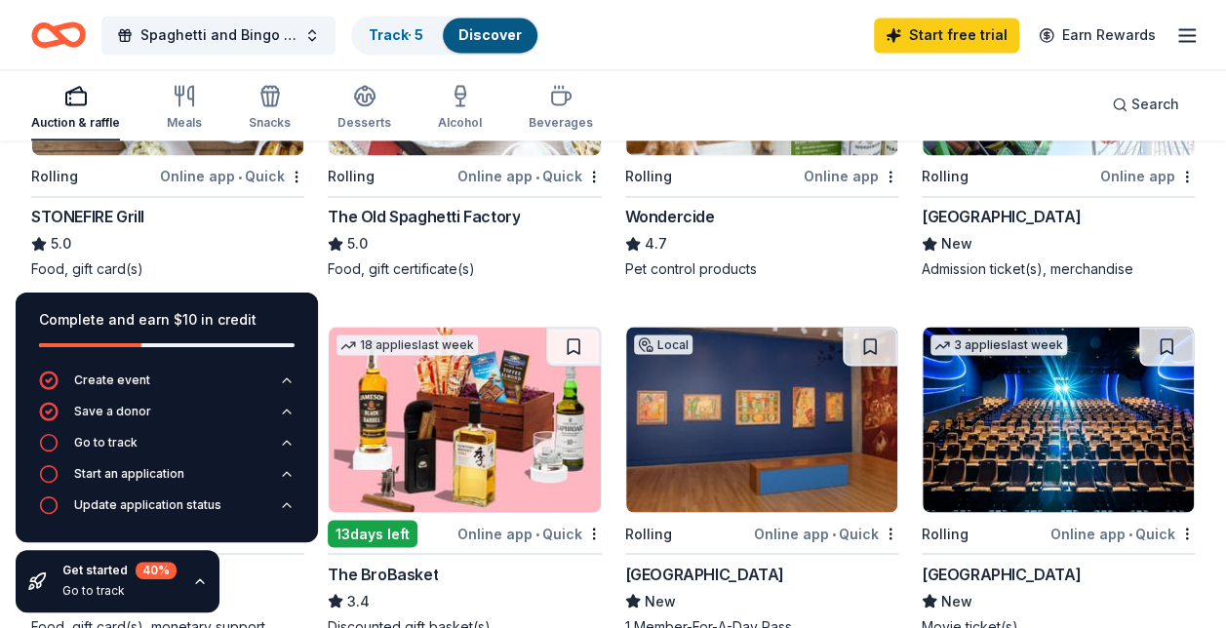
click at [137, 215] on div "STONEFIRE Grill" at bounding box center [87, 216] width 113 height 23
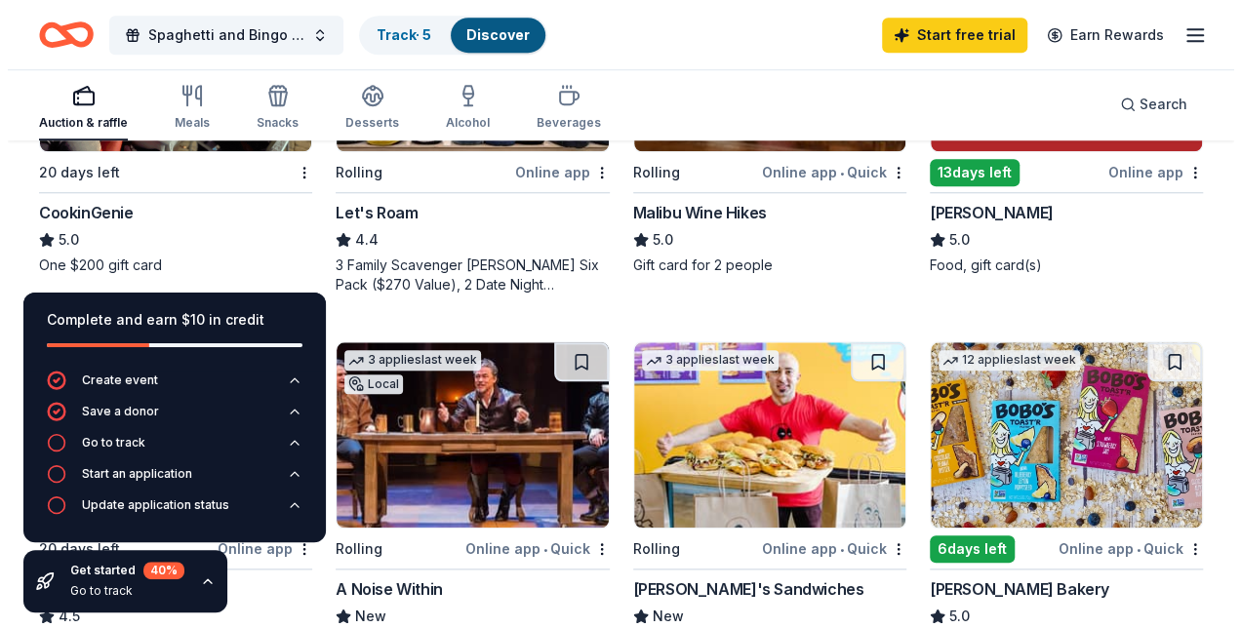
scroll to position [717, 0]
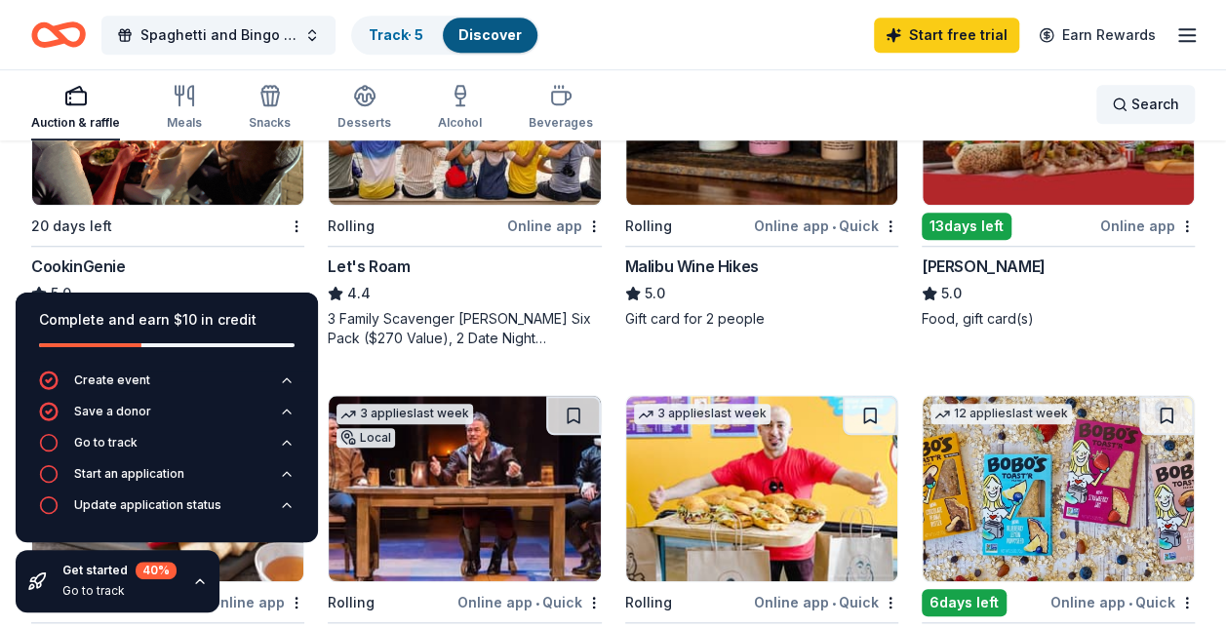
click at [1123, 109] on div "Search" at bounding box center [1145, 104] width 67 height 23
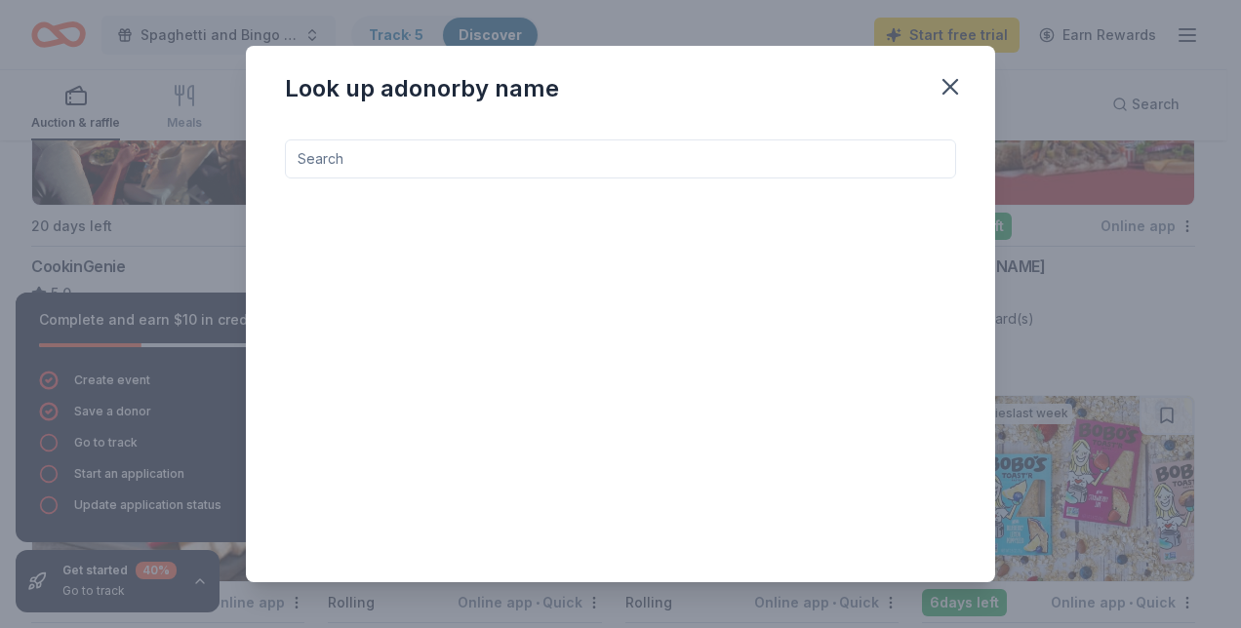
click at [386, 156] on input at bounding box center [620, 158] width 671 height 39
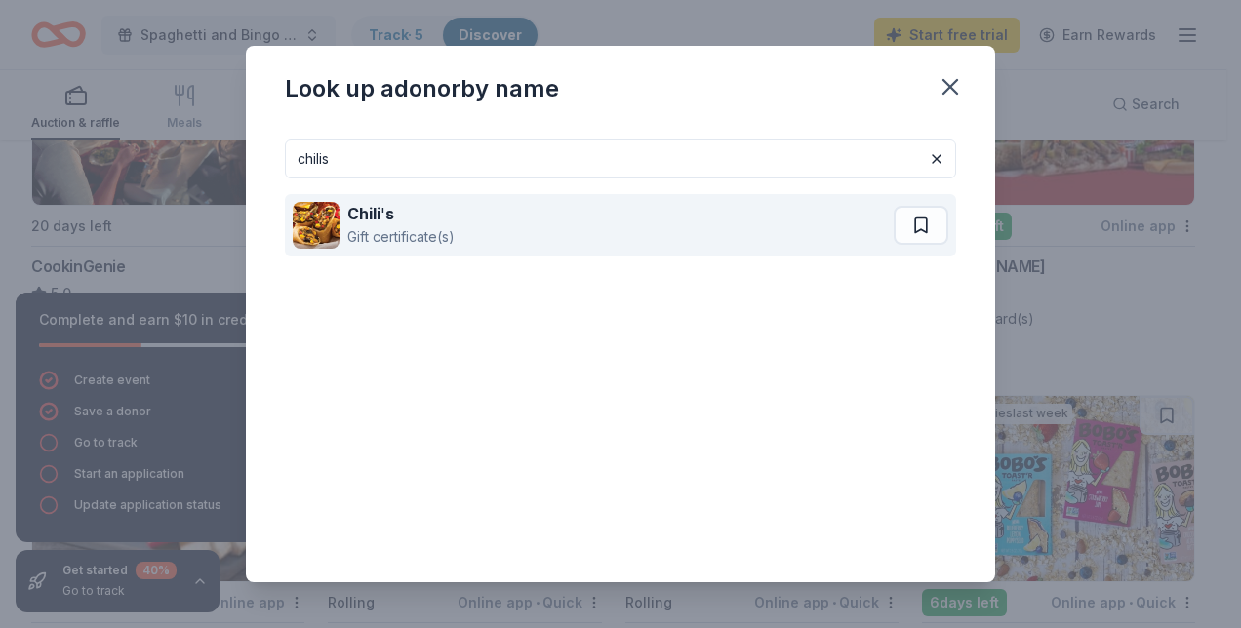
type input "chilis"
click at [380, 218] on strong "Chili" at bounding box center [363, 214] width 33 height 20
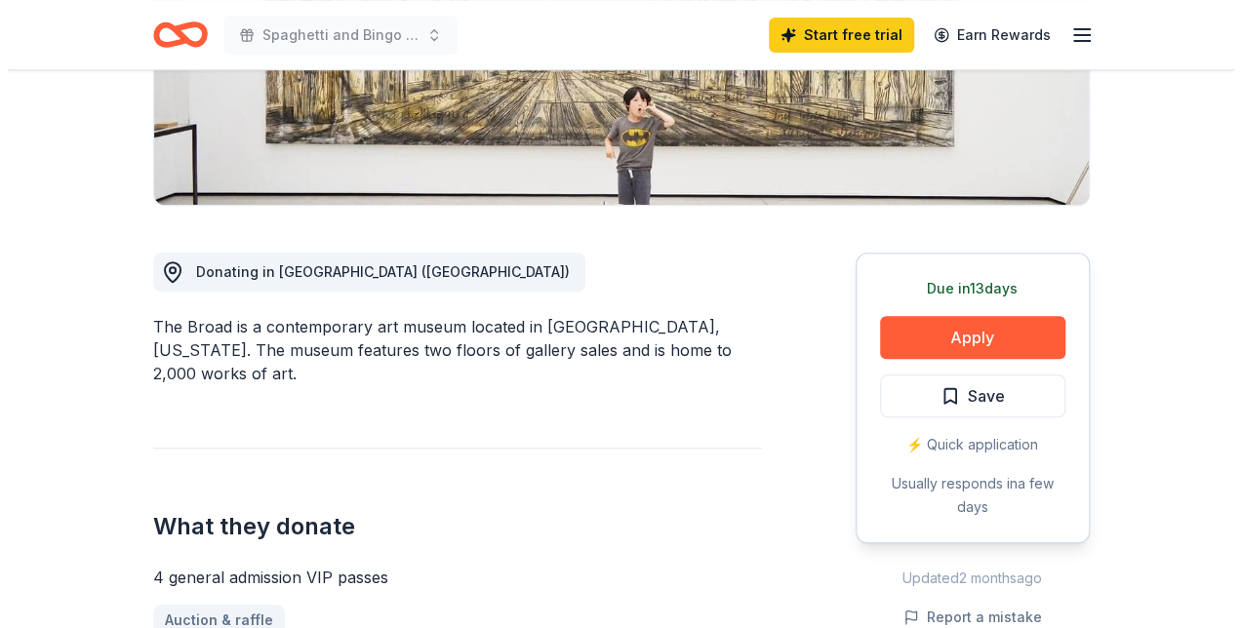
scroll to position [383, 0]
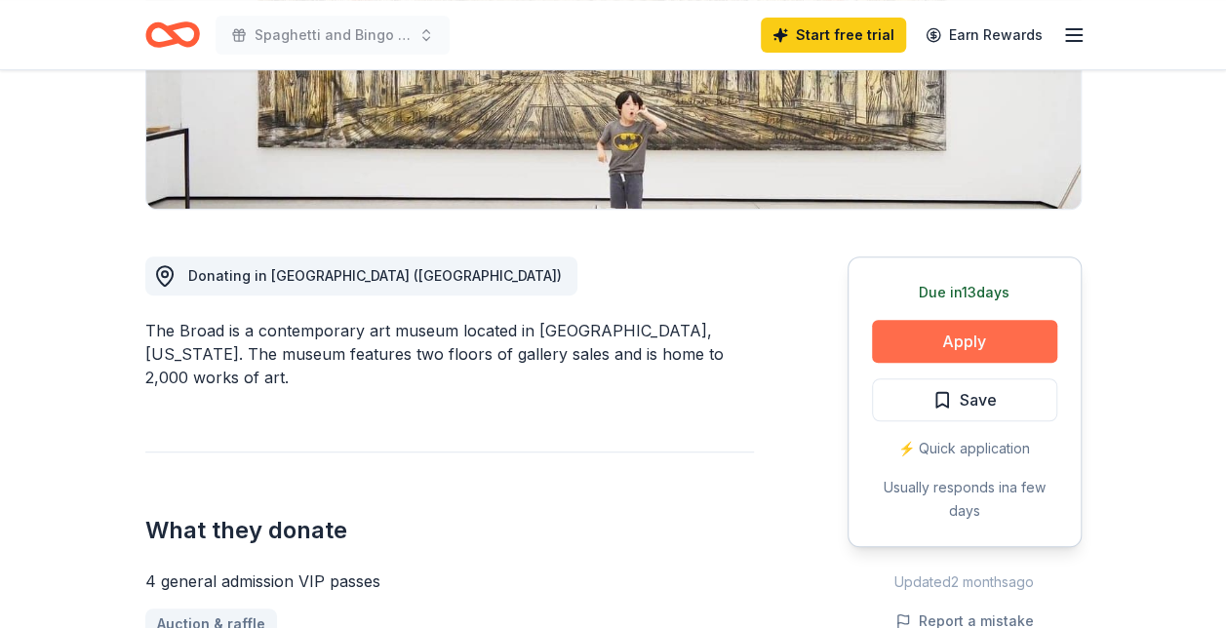
click at [924, 334] on button "Apply" at bounding box center [964, 341] width 185 height 43
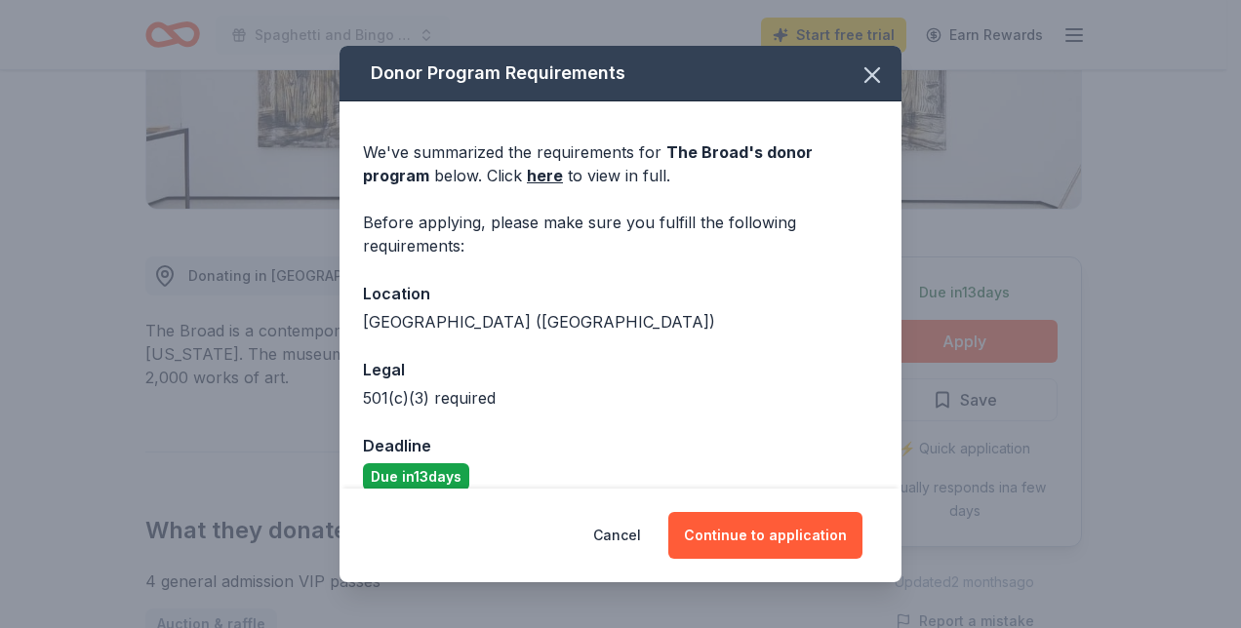
scroll to position [24, 0]
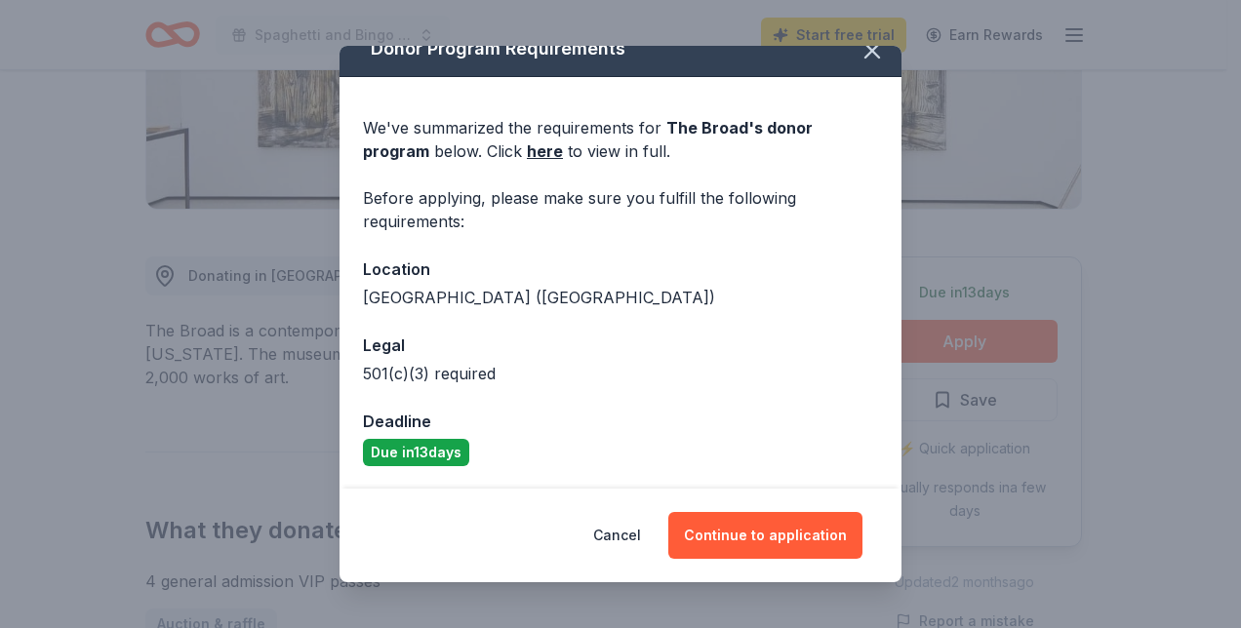
click at [755, 560] on div "Cancel Continue to application" at bounding box center [620, 536] width 562 height 94
click at [748, 547] on button "Continue to application" at bounding box center [765, 535] width 194 height 47
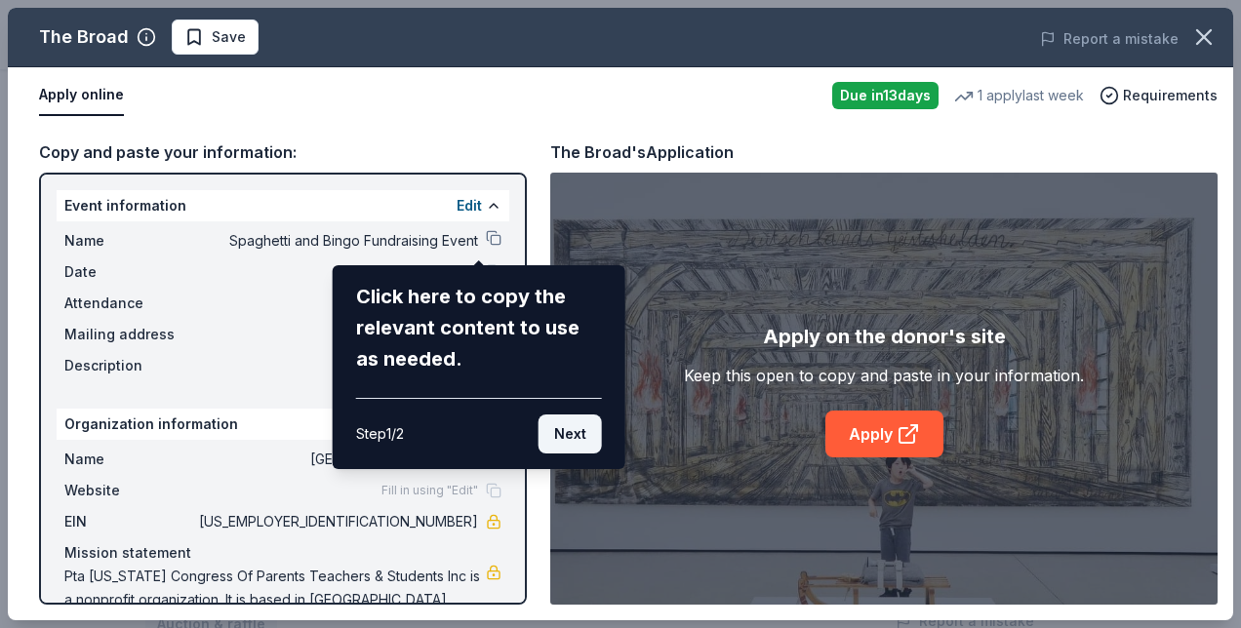
click at [566, 433] on button "Next" at bounding box center [569, 434] width 63 height 39
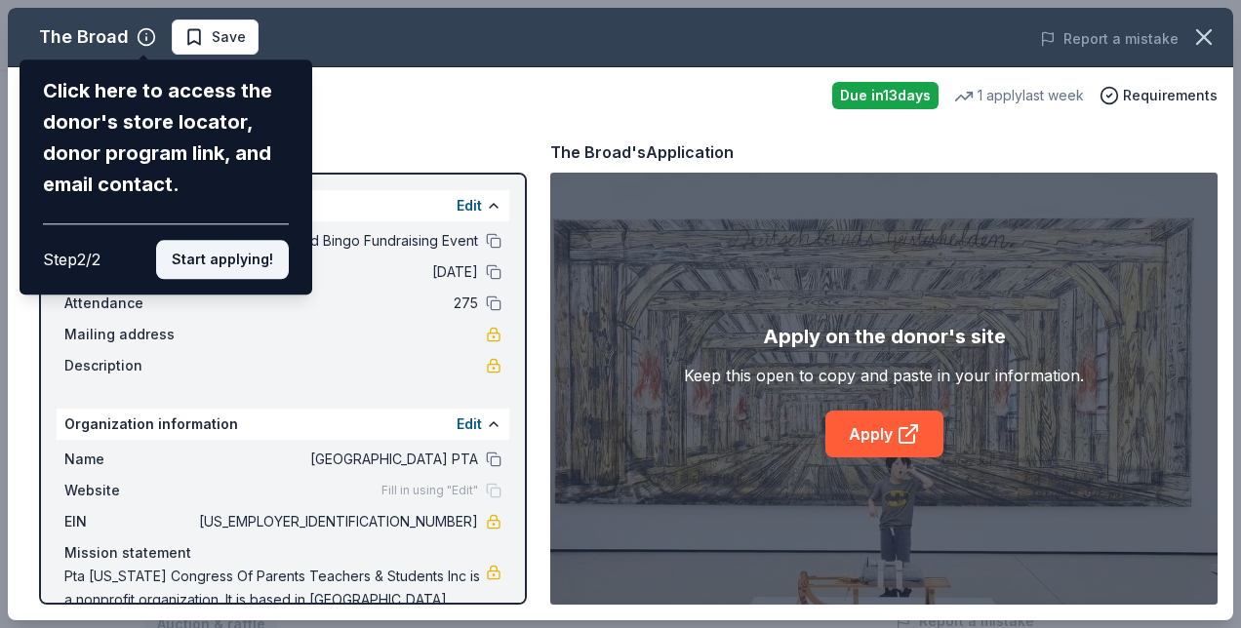
click at [253, 263] on button "Start applying!" at bounding box center [222, 259] width 133 height 39
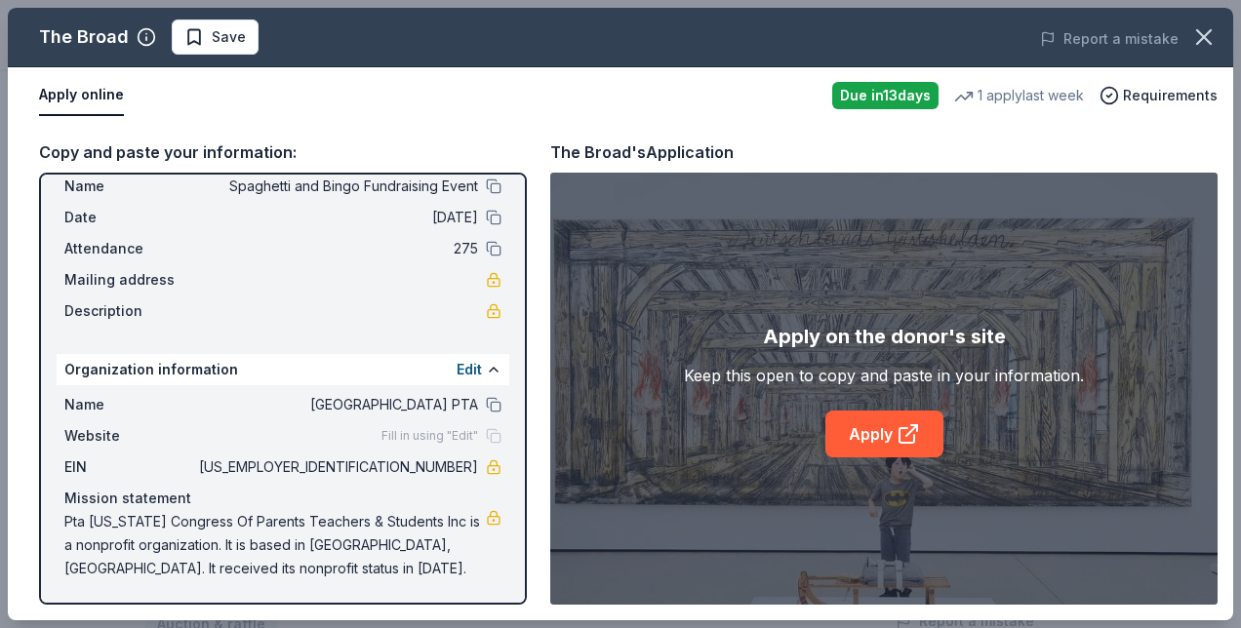
scroll to position [0, 0]
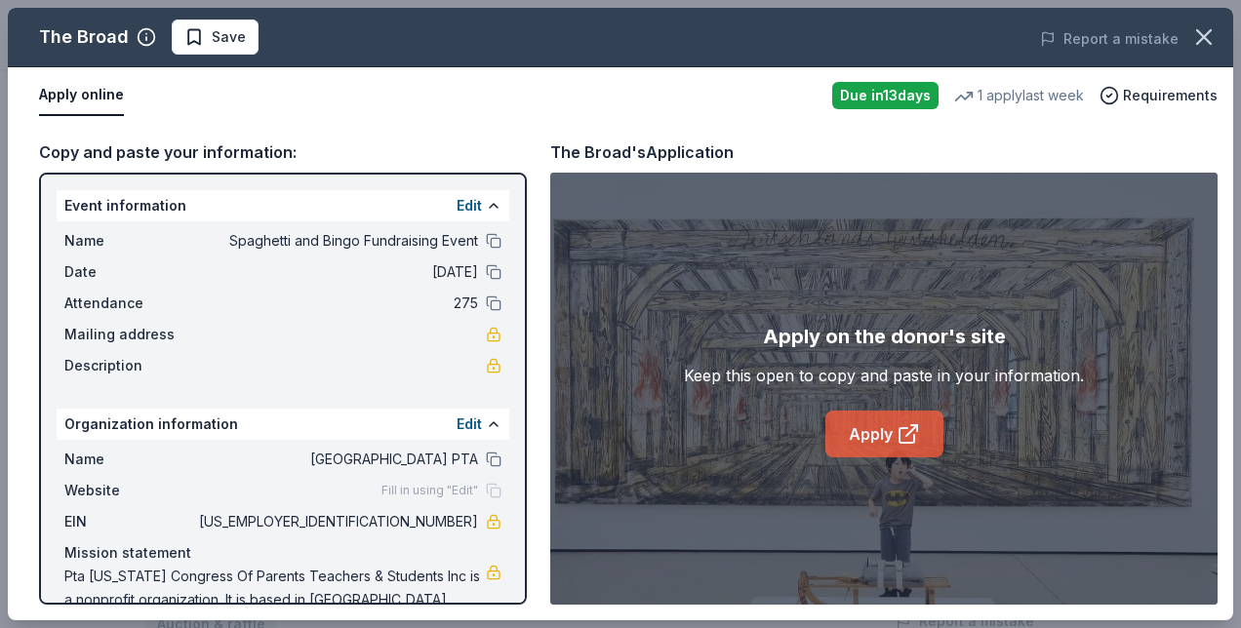
click at [888, 428] on link "Apply" at bounding box center [884, 434] width 118 height 47
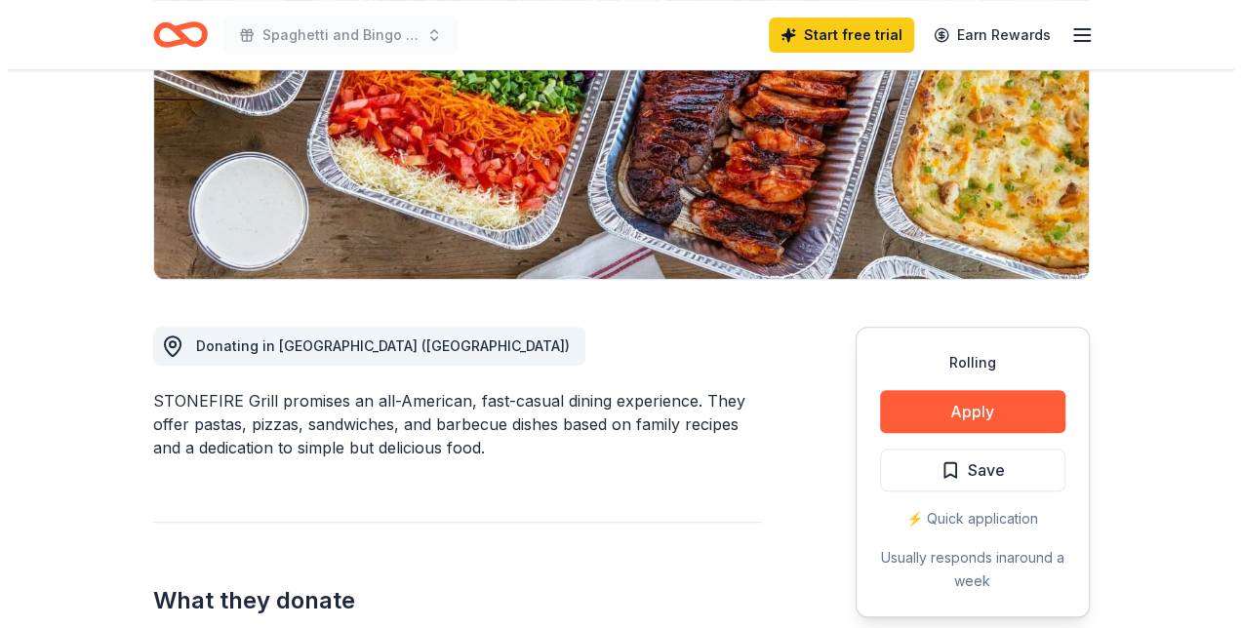
scroll to position [314, 0]
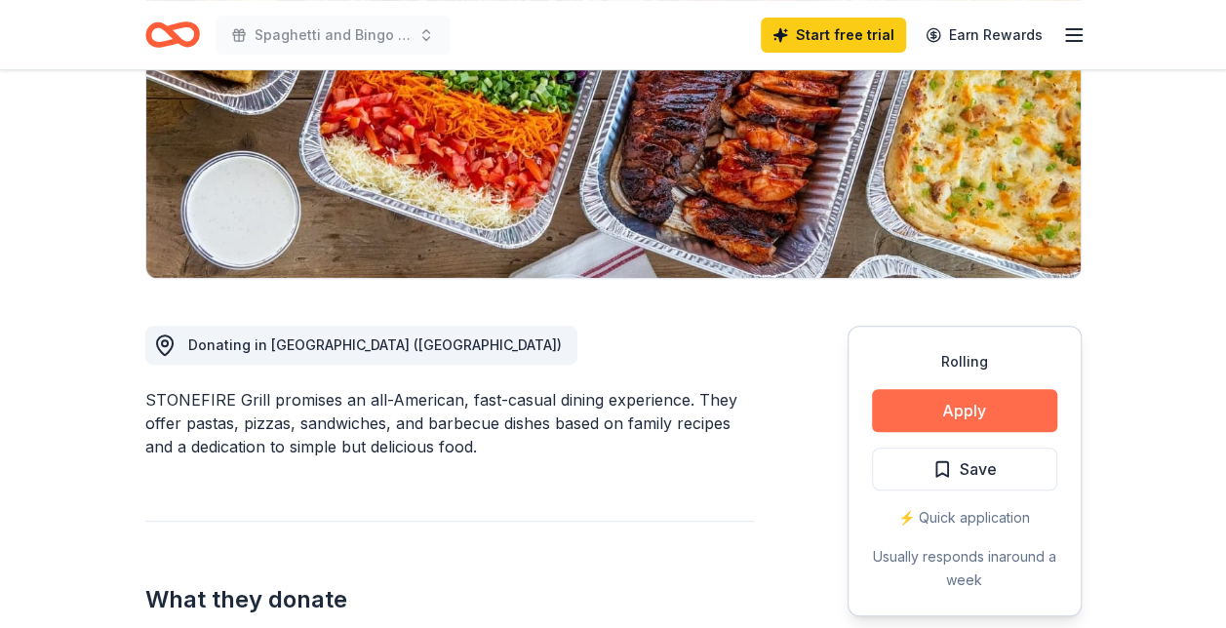
click at [954, 402] on button "Apply" at bounding box center [964, 410] width 185 height 43
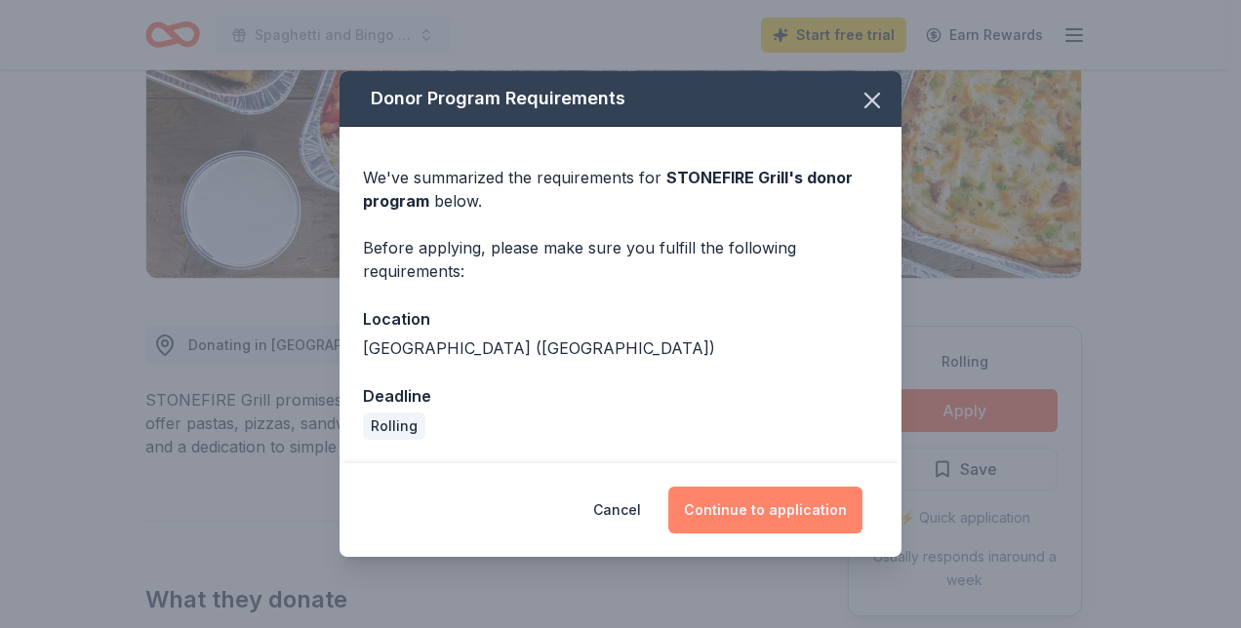
click at [733, 495] on button "Continue to application" at bounding box center [765, 510] width 194 height 47
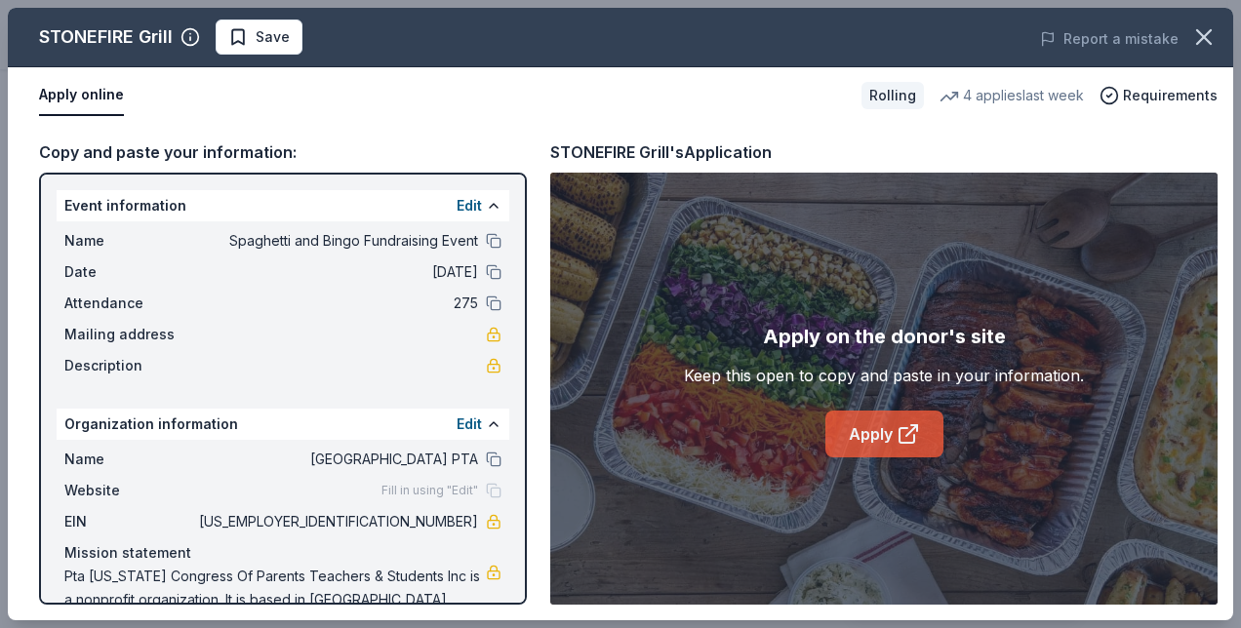
click at [877, 442] on link "Apply" at bounding box center [884, 434] width 118 height 47
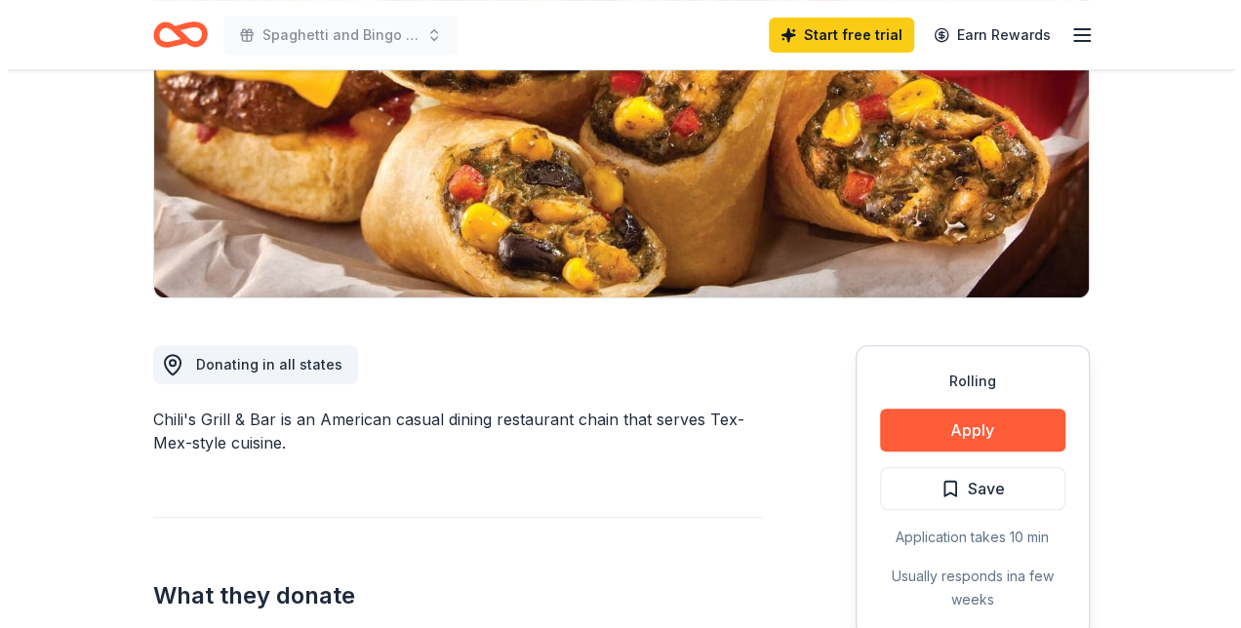
scroll to position [302, 0]
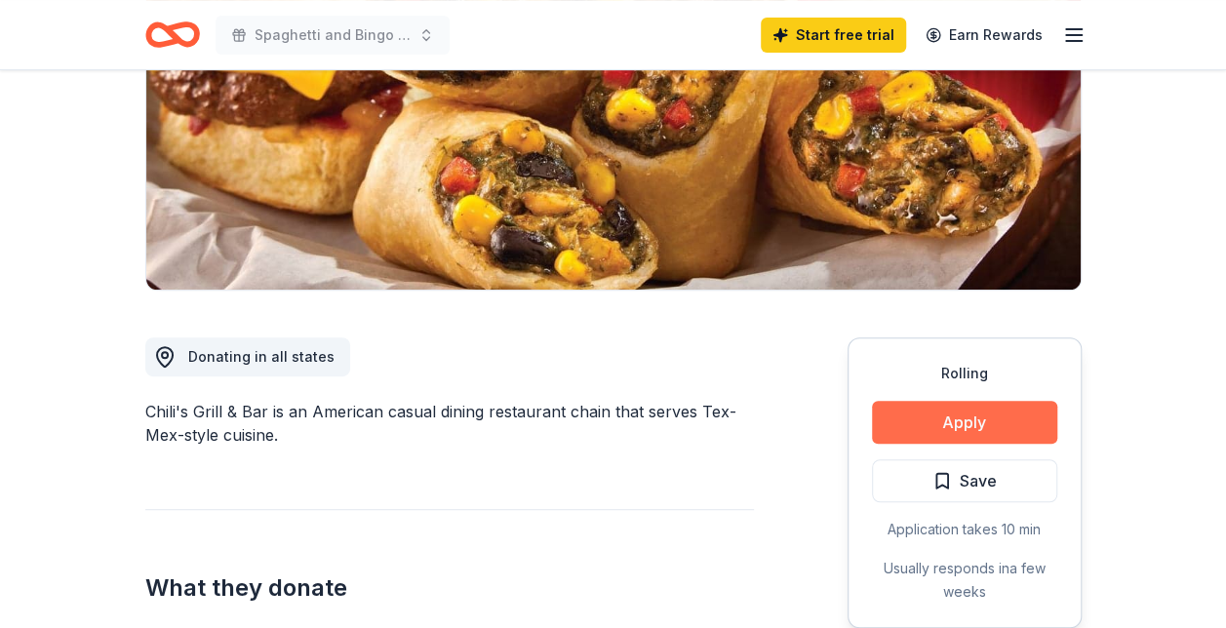
click at [932, 408] on button "Apply" at bounding box center [964, 422] width 185 height 43
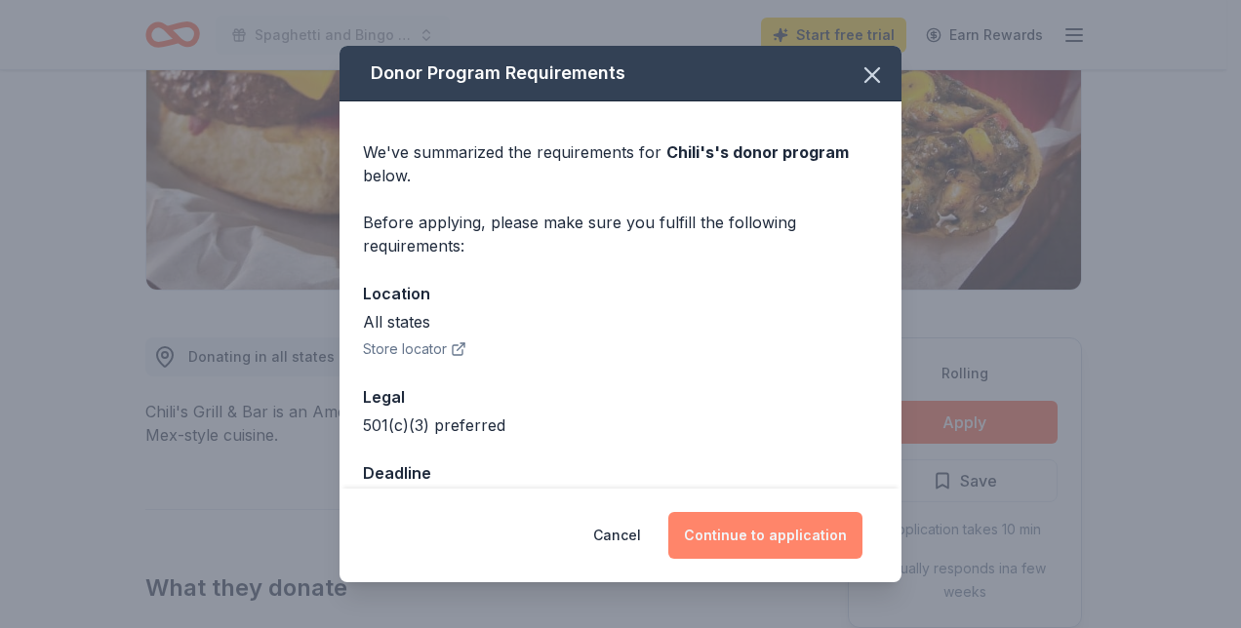
click at [794, 530] on button "Continue to application" at bounding box center [765, 535] width 194 height 47
